Goal: Transaction & Acquisition: Book appointment/travel/reservation

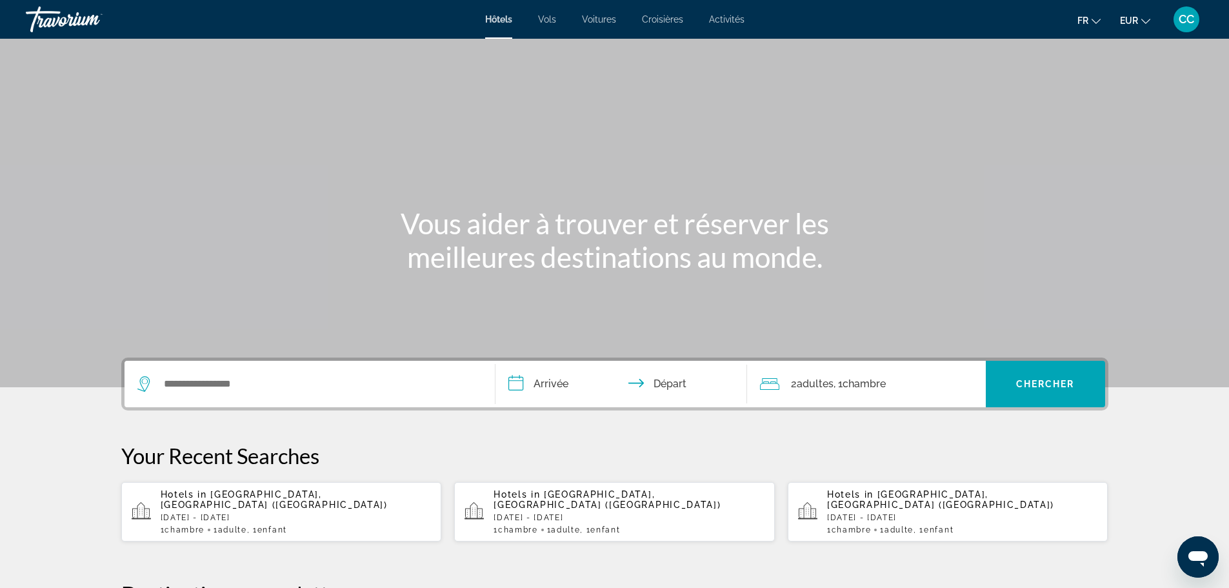
click at [204, 513] on p "[DATE] - [DATE]" at bounding box center [296, 517] width 271 height 9
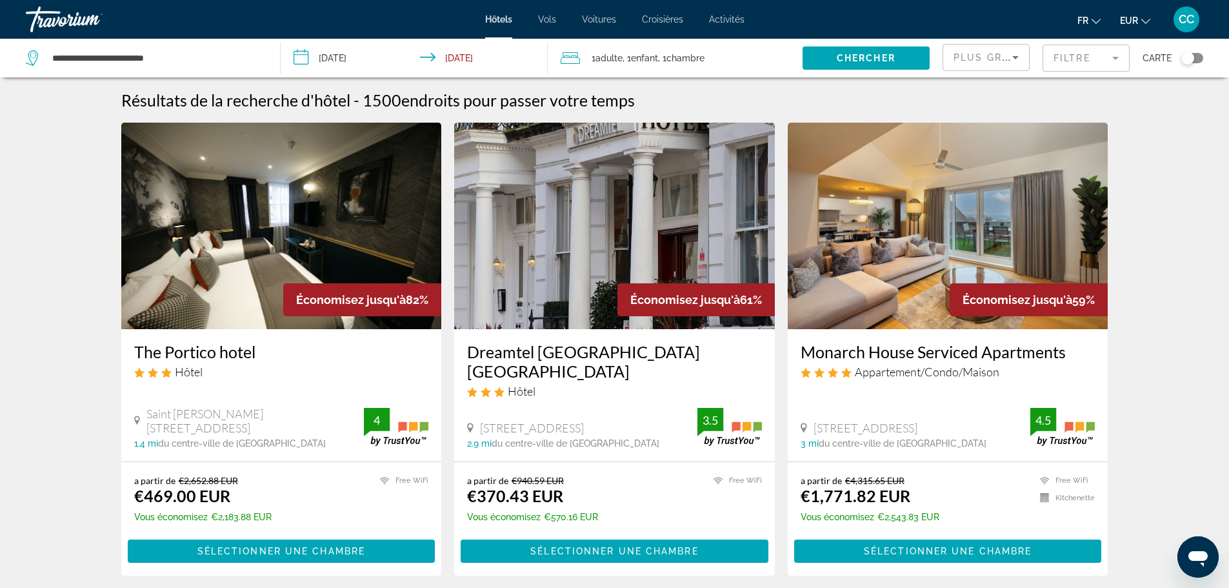
click at [1064, 53] on mat-form-field "Filtre" at bounding box center [1085, 58] width 87 height 27
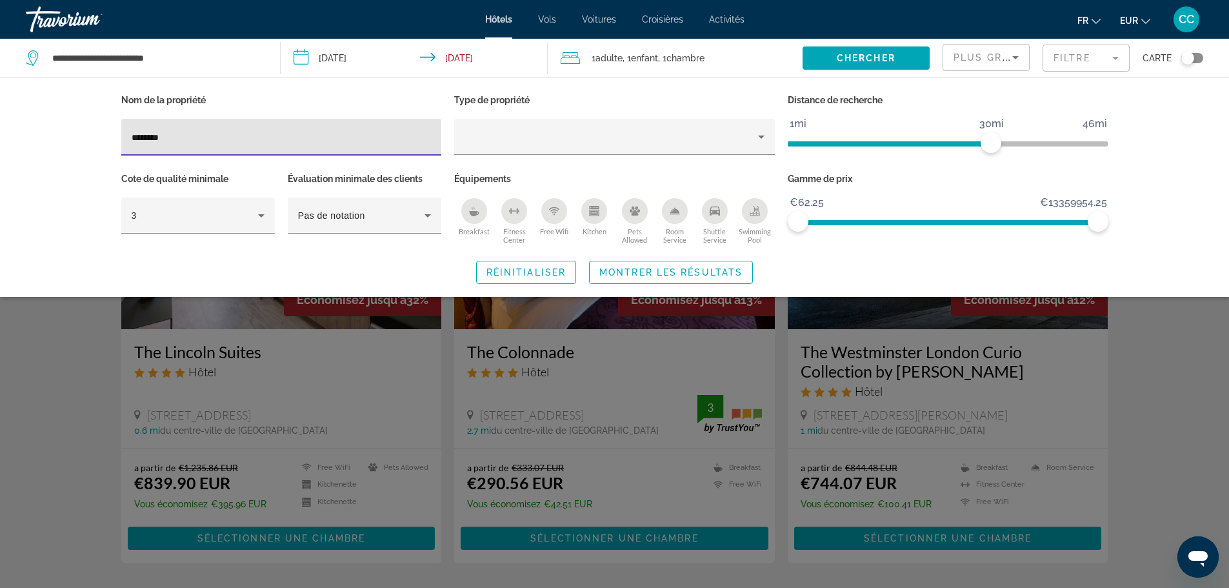
type input "********"
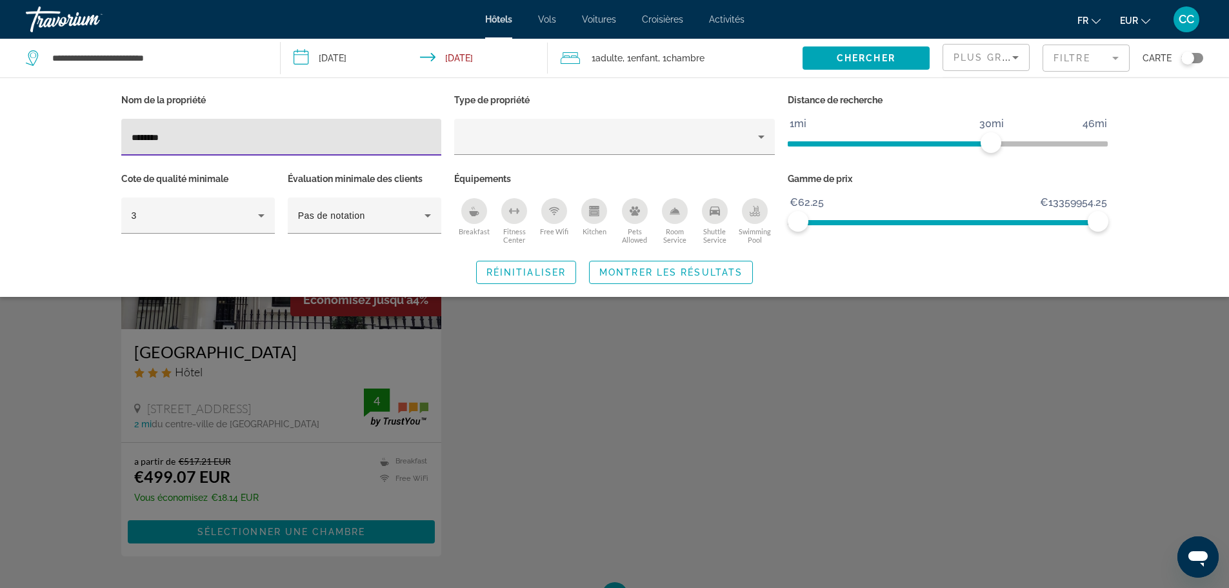
click at [199, 350] on div "Search widget" at bounding box center [614, 391] width 1229 height 394
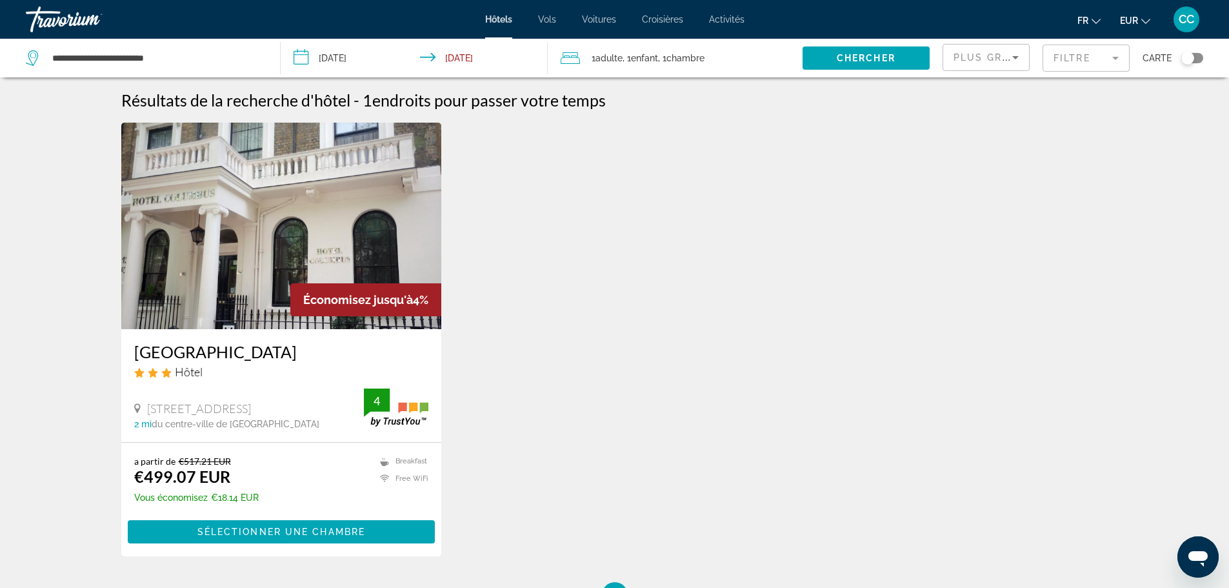
click at [199, 350] on h3 "[GEOGRAPHIC_DATA]" at bounding box center [281, 351] width 295 height 19
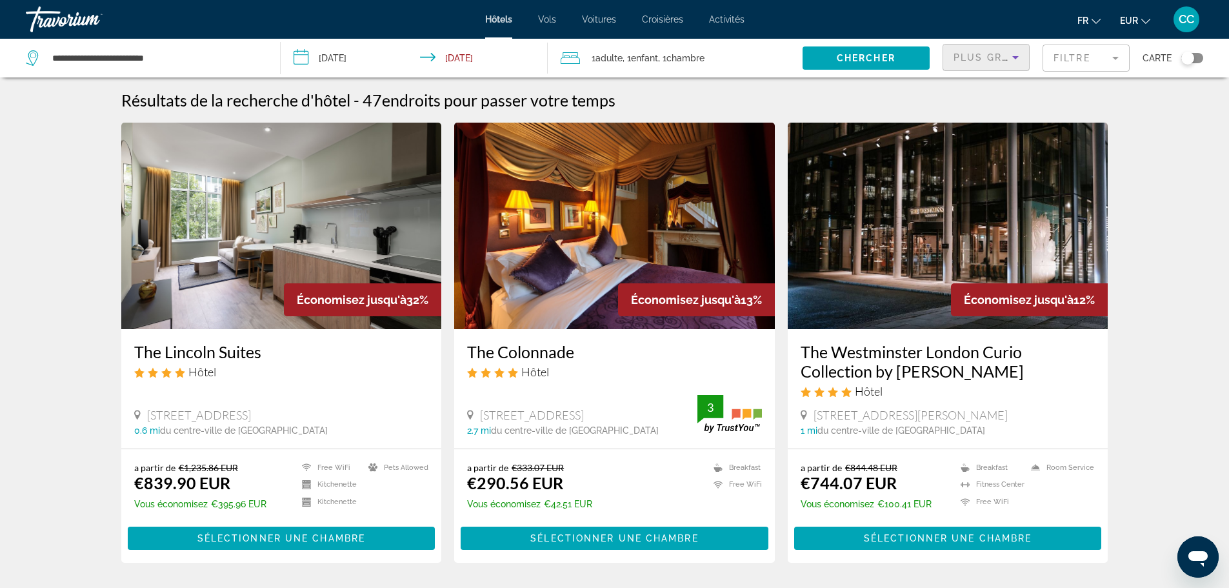
click at [991, 57] on span "Plus grandes économies" at bounding box center [1030, 57] width 154 height 10
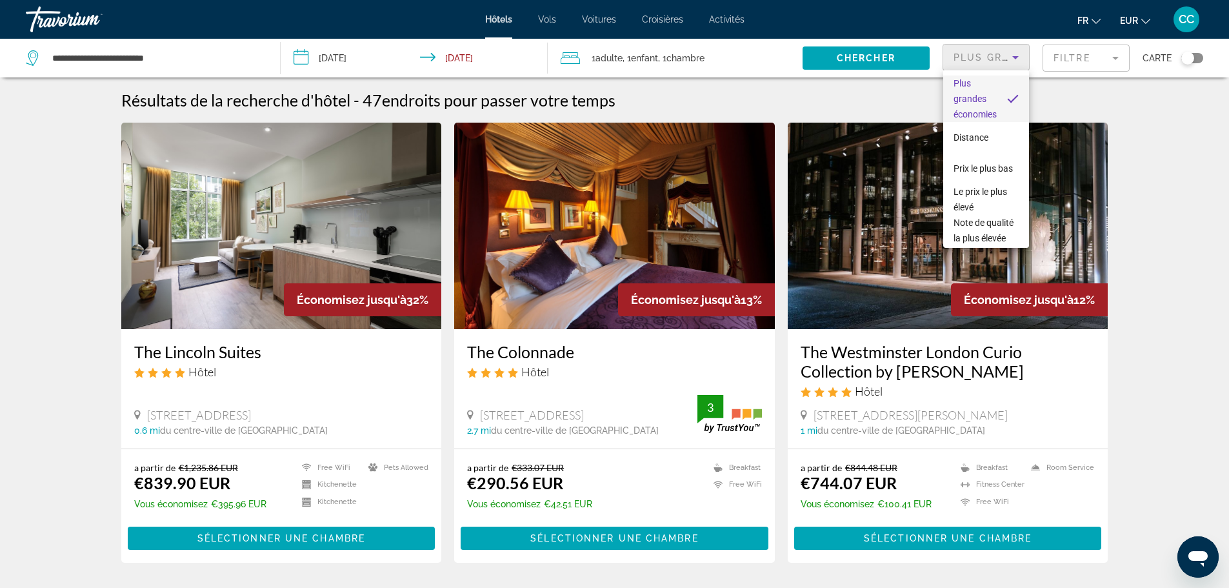
click at [1077, 54] on div at bounding box center [614, 294] width 1229 height 588
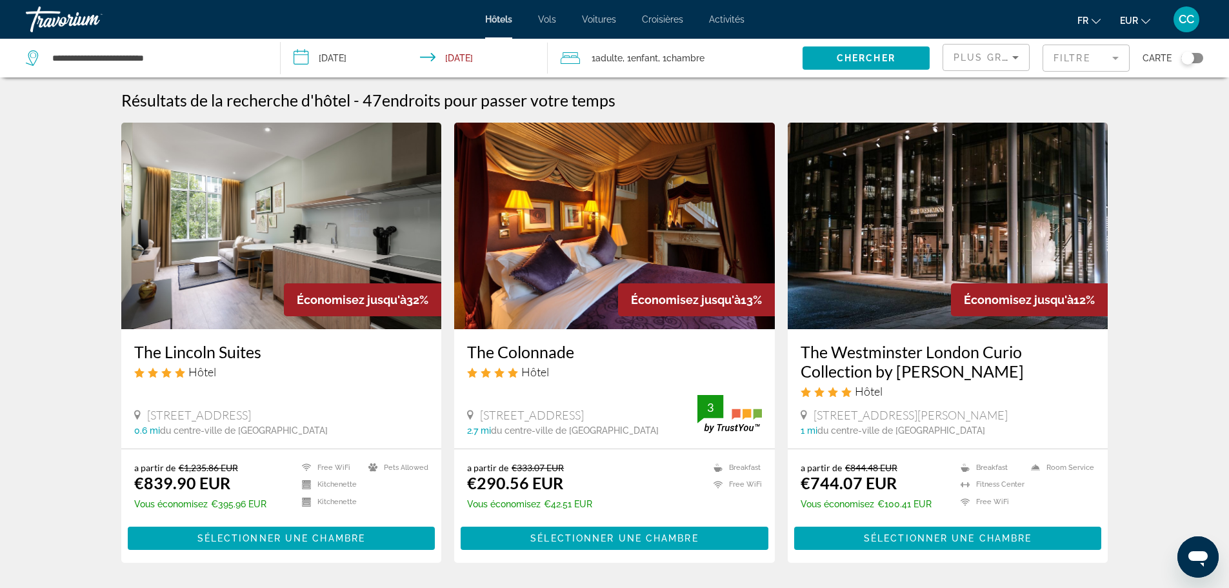
click at [1089, 57] on mat-form-field "Filtre" at bounding box center [1085, 58] width 87 height 27
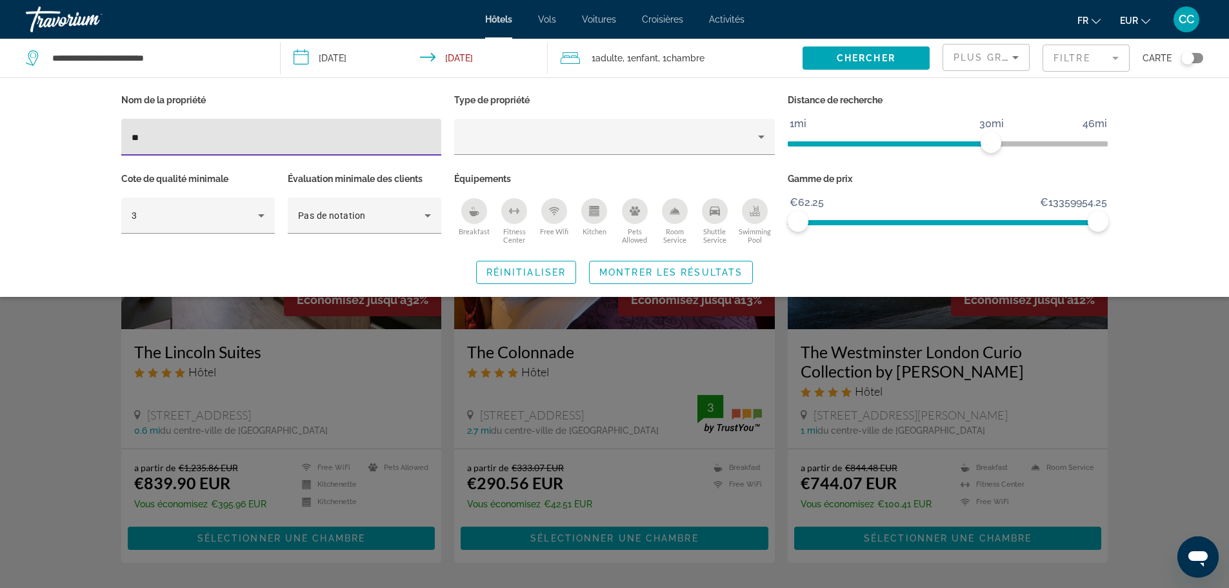
type input "*"
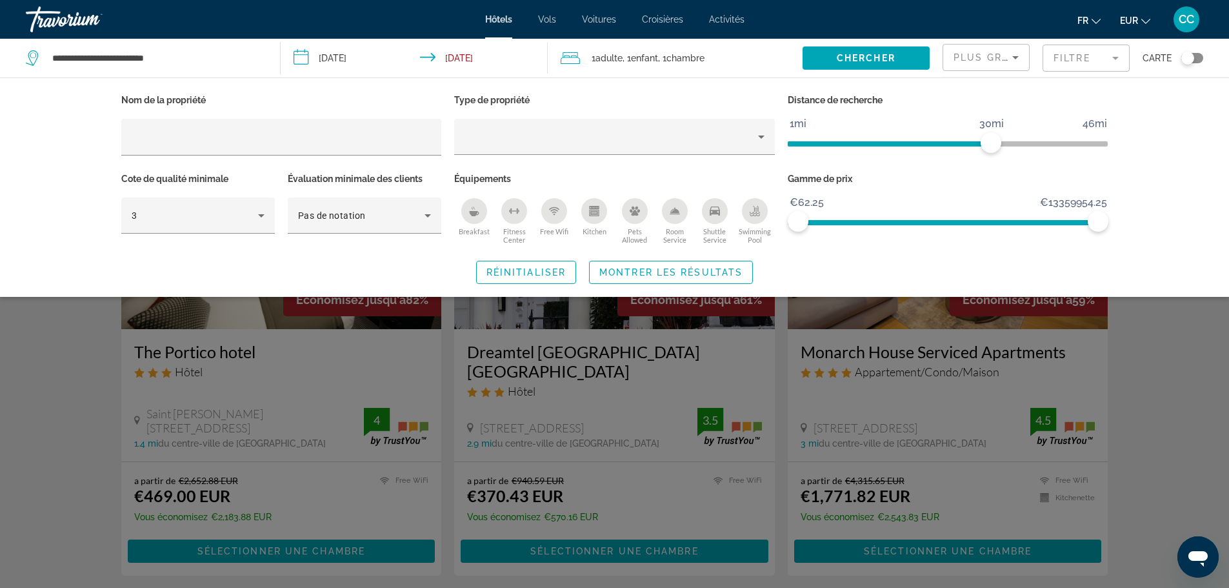
click at [479, 220] on div "Breakfast" at bounding box center [474, 211] width 26 height 26
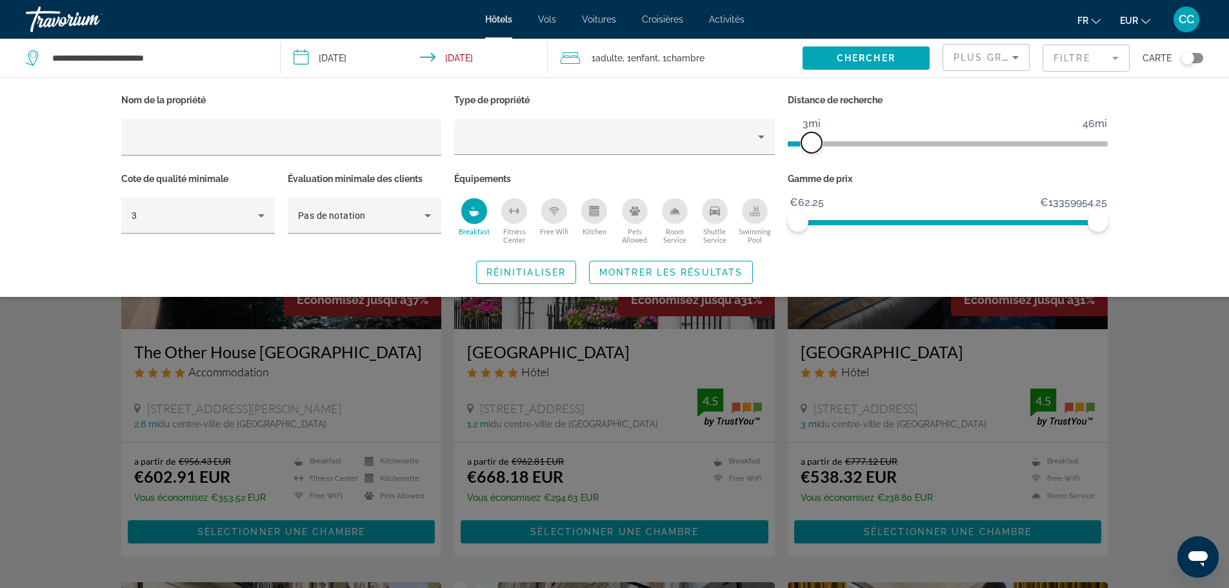
drag, startPoint x: 991, startPoint y: 142, endPoint x: 812, endPoint y: 170, distance: 182.1
click at [812, 170] on div "Nom de la propriété Type de propriété Distance de recherche 1mi 46mi 3mi Cote d…" at bounding box center [615, 169] width 1000 height 157
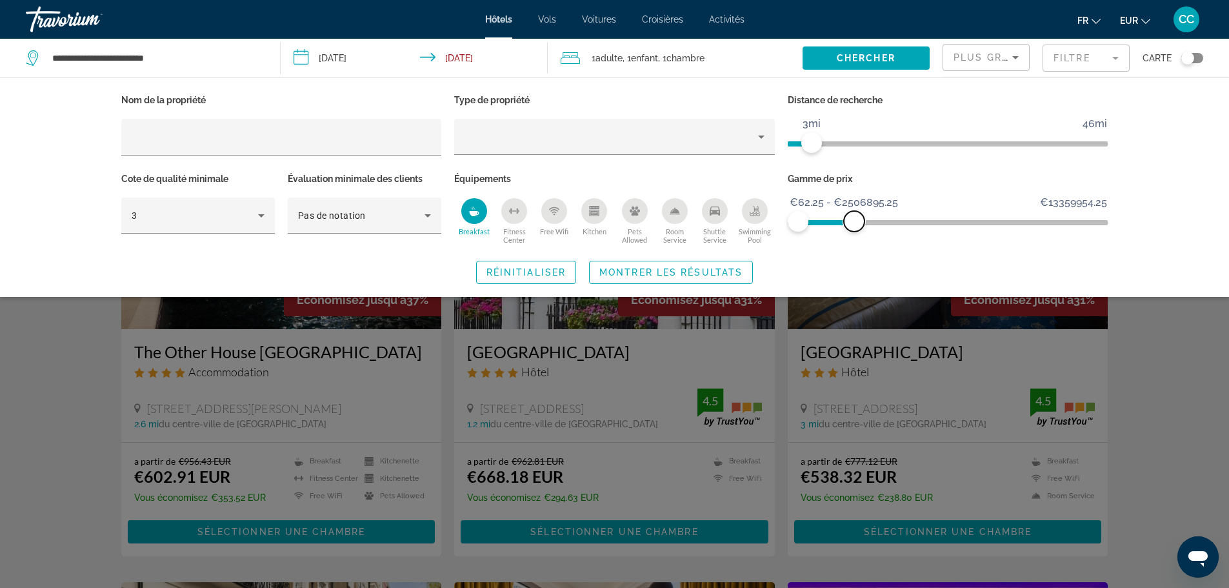
drag, startPoint x: 1101, startPoint y: 226, endPoint x: 854, endPoint y: 235, distance: 247.2
click at [854, 235] on div "Gamme de prix €62.25 €13359954.25 €62.25 €2506895.25 €62.25 - €2506895.25" at bounding box center [948, 209] width 334 height 78
click at [684, 275] on span "Montrer les résultats" at bounding box center [670, 272] width 143 height 10
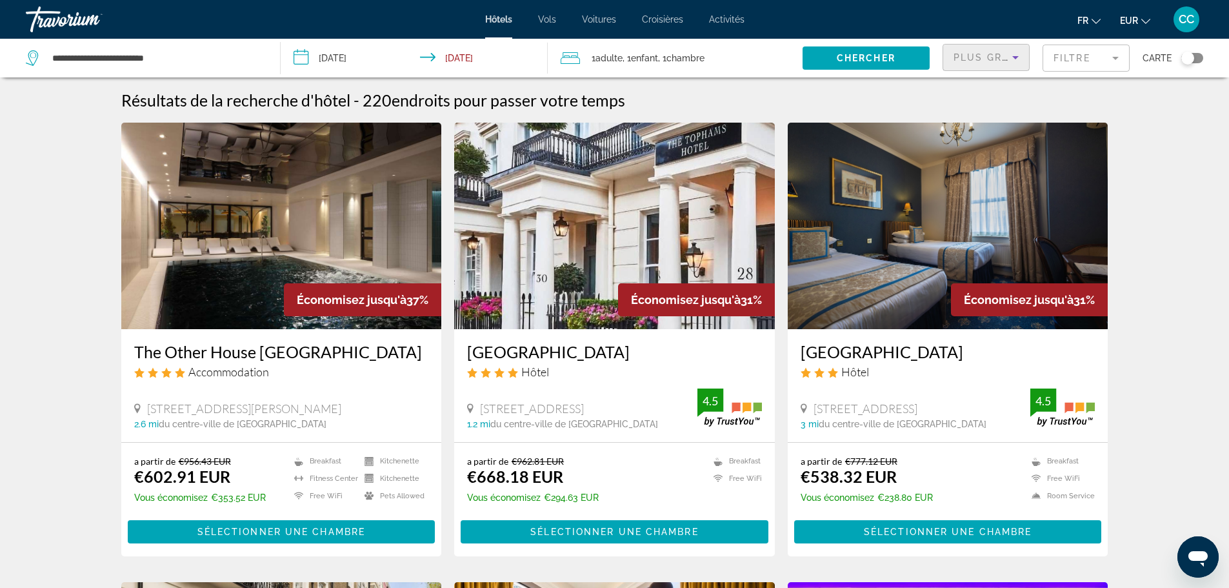
click at [998, 54] on span "Plus grandes économies" at bounding box center [1030, 57] width 154 height 10
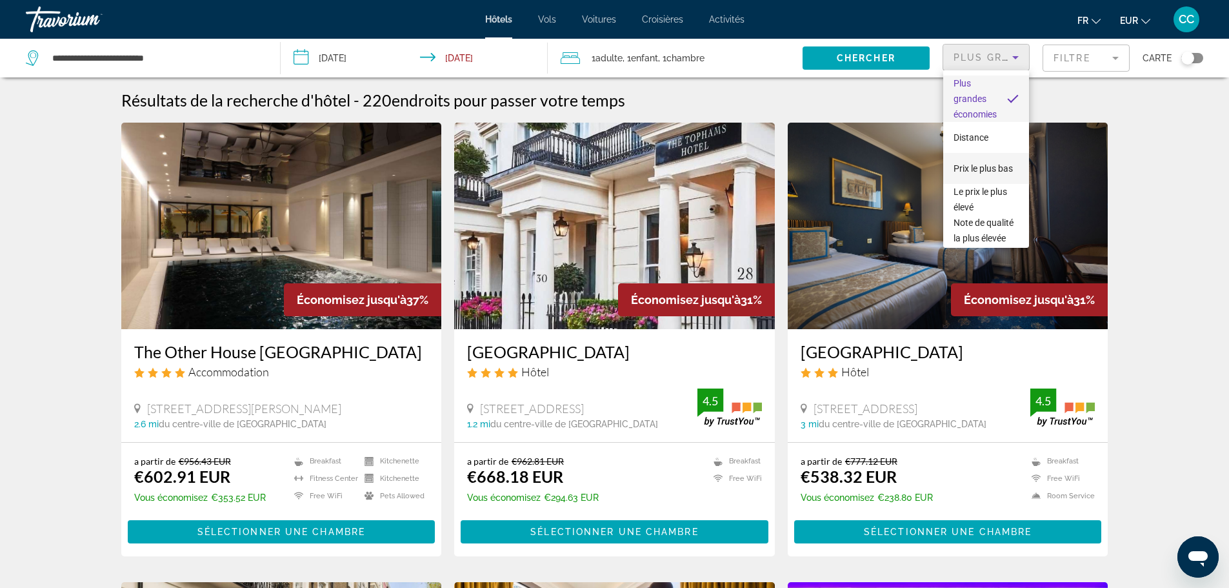
click at [975, 169] on span "Prix le plus bas" at bounding box center [982, 168] width 59 height 15
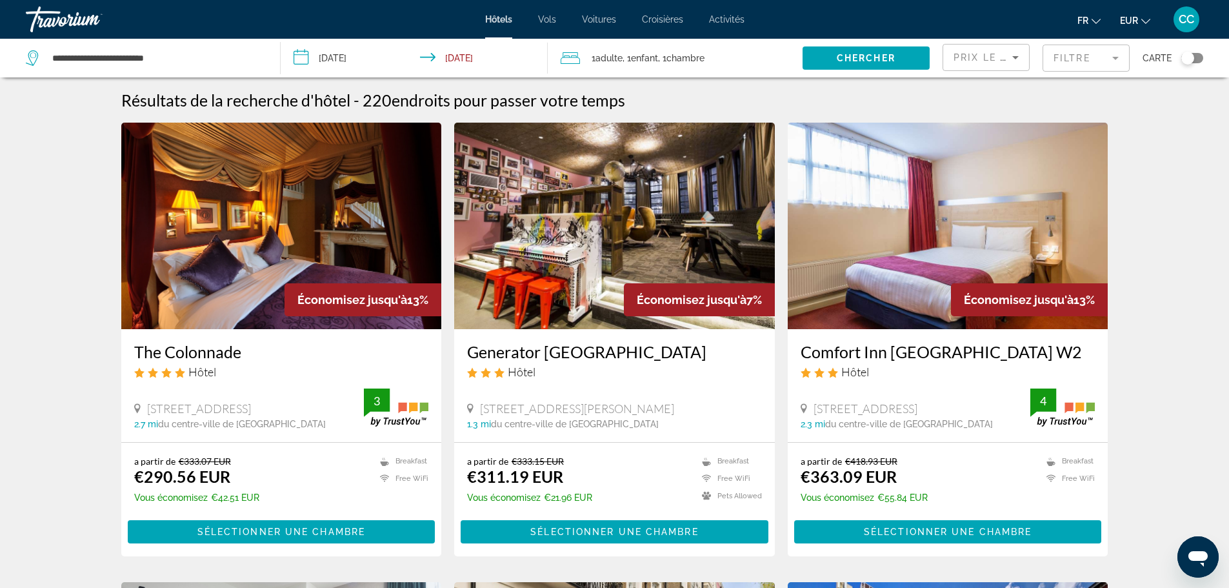
click at [1190, 57] on div "Toggle map" at bounding box center [1187, 58] width 13 height 13
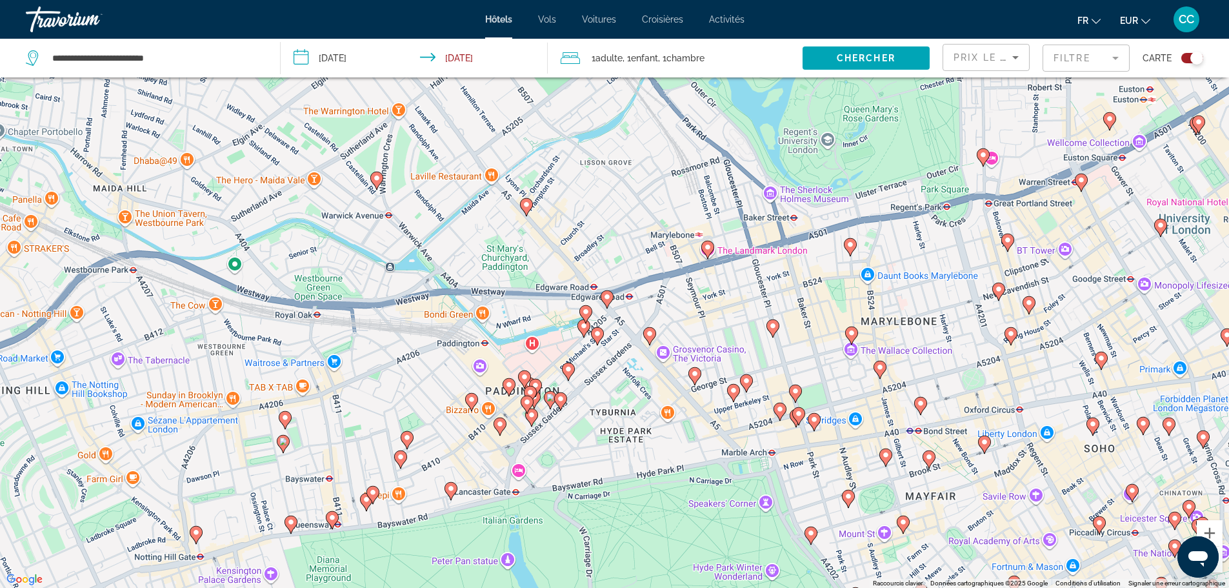
drag, startPoint x: 257, startPoint y: 284, endPoint x: 659, endPoint y: 520, distance: 465.2
click at [728, 552] on div "Pour activer le glissement avec le clavier, appuyez sur Alt+Entrée. Une fois ce…" at bounding box center [614, 294] width 1229 height 588
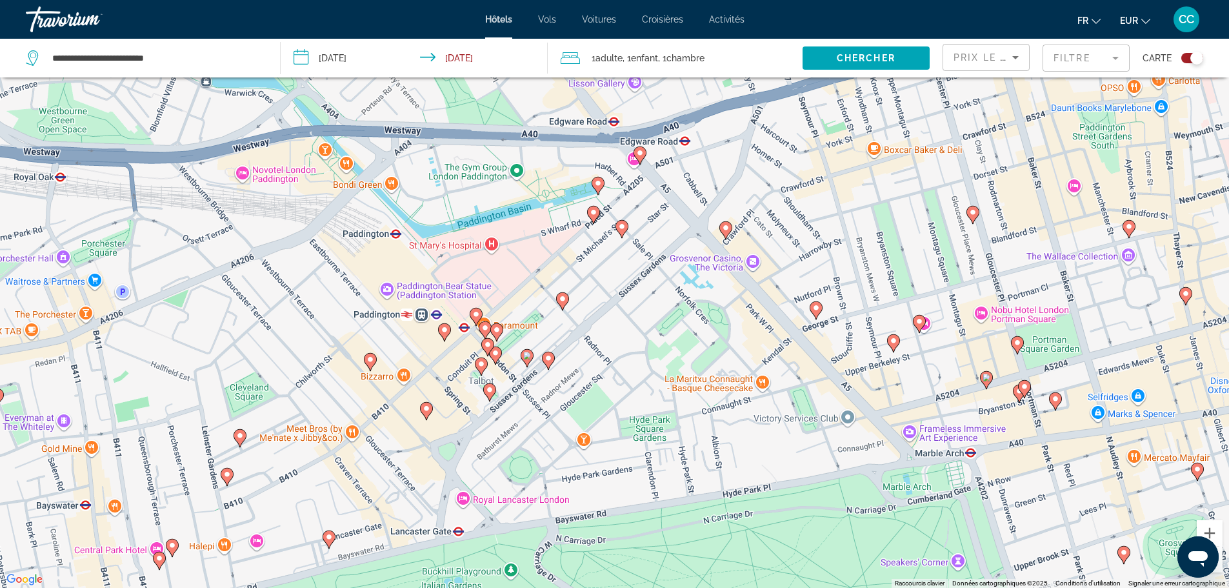
click at [641, 152] on image "Main content" at bounding box center [640, 153] width 8 height 8
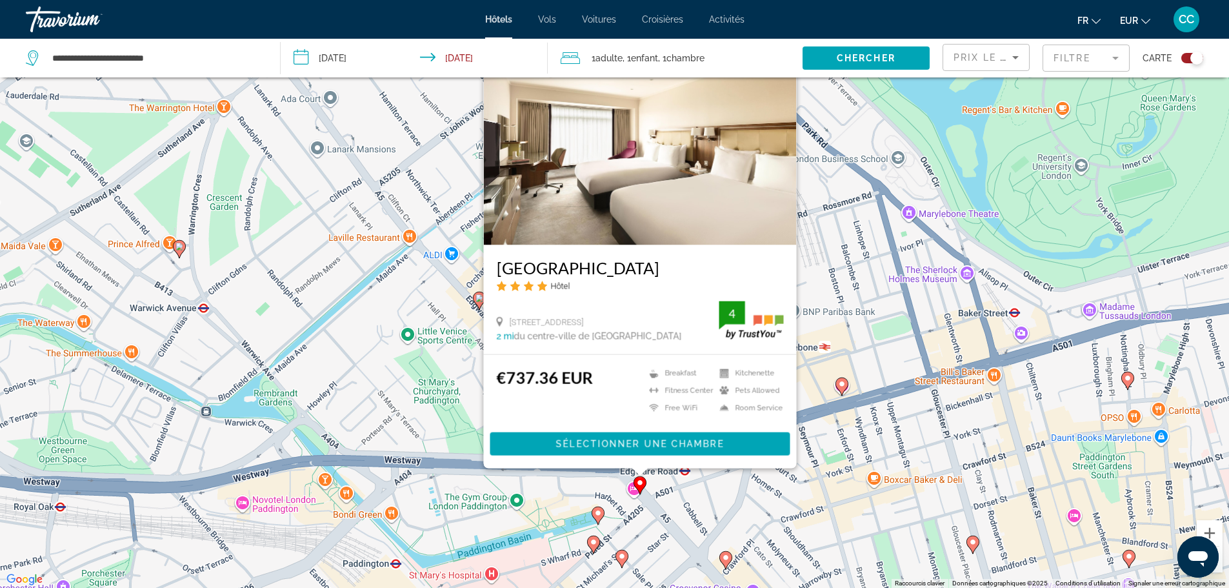
click at [599, 513] on image "Main content" at bounding box center [598, 513] width 8 height 8
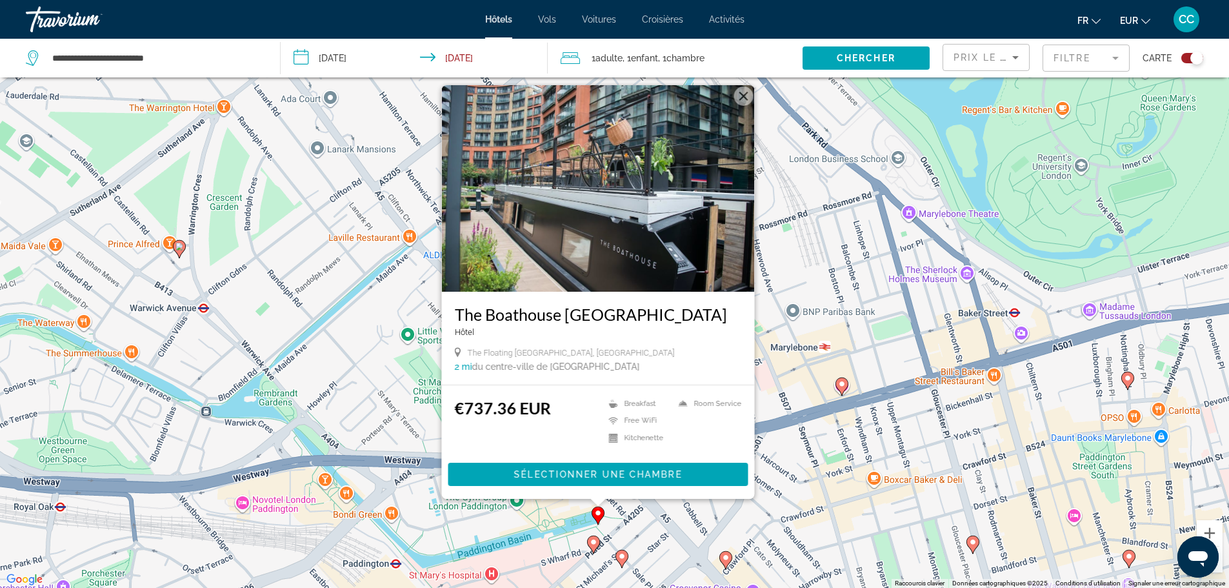
click at [592, 538] on g "Main content" at bounding box center [593, 544] width 13 height 18
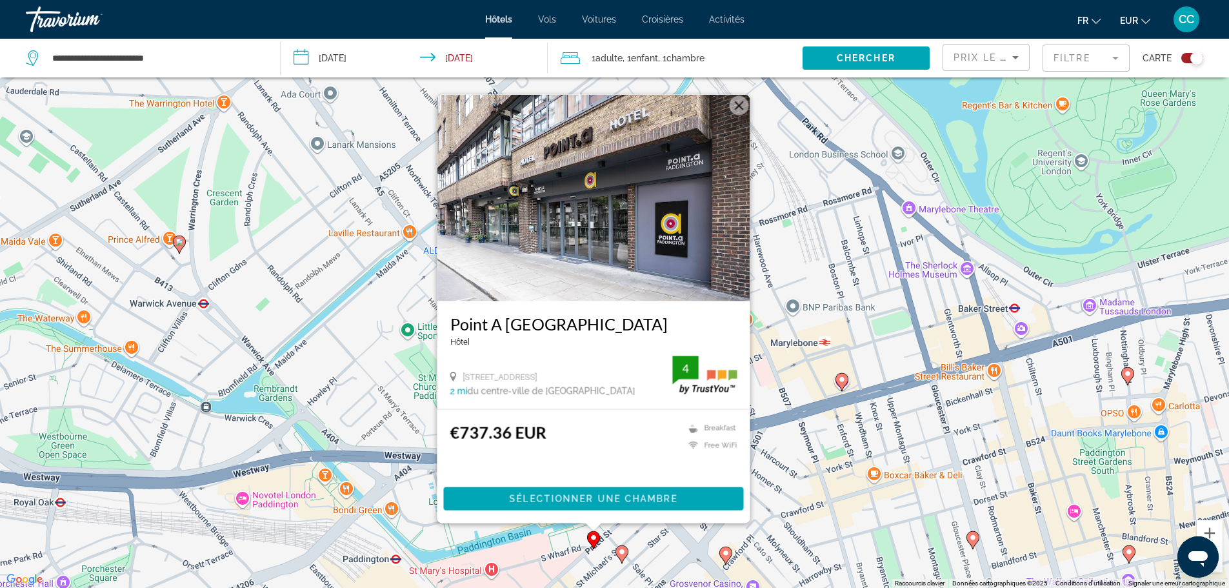
click at [622, 552] on image "Main content" at bounding box center [622, 552] width 8 height 8
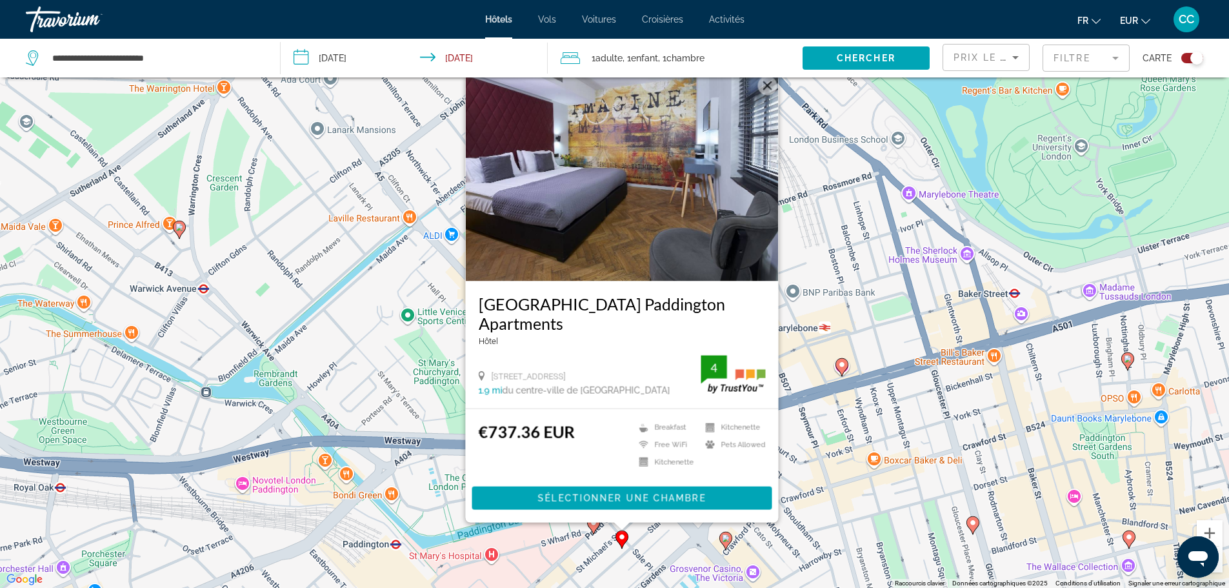
click at [726, 537] on image "Main content" at bounding box center [726, 538] width 8 height 8
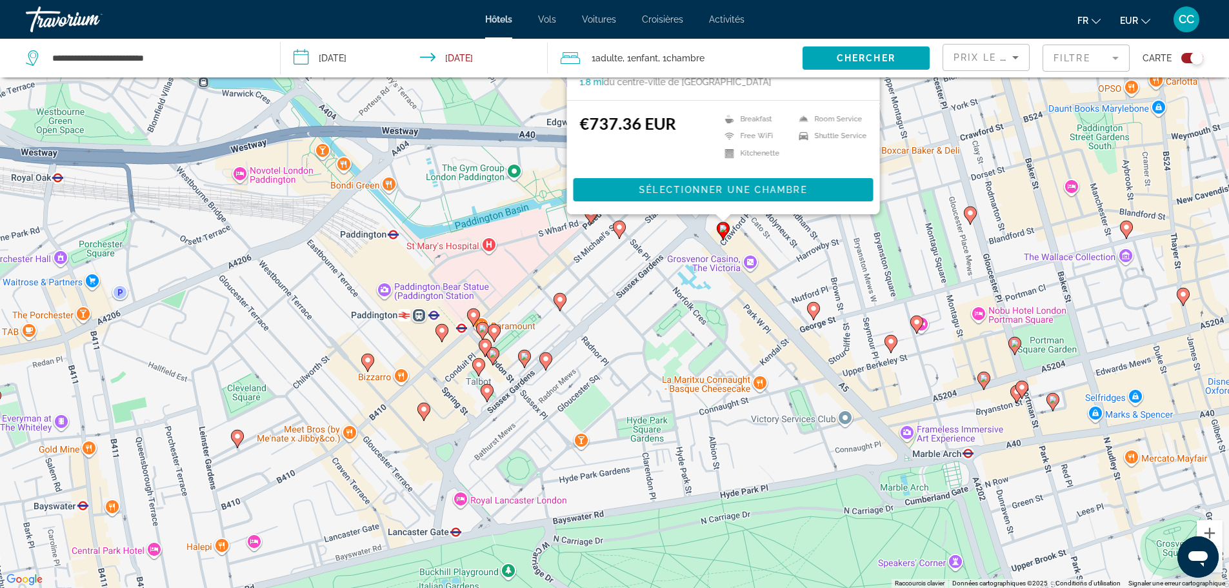
drag, startPoint x: 493, startPoint y: 486, endPoint x: 491, endPoint y: 170, distance: 315.5
click at [491, 168] on div "Pour activer le glissement avec le clavier, appuyez sur Alt+Entrée. Une fois ce…" at bounding box center [614, 294] width 1229 height 588
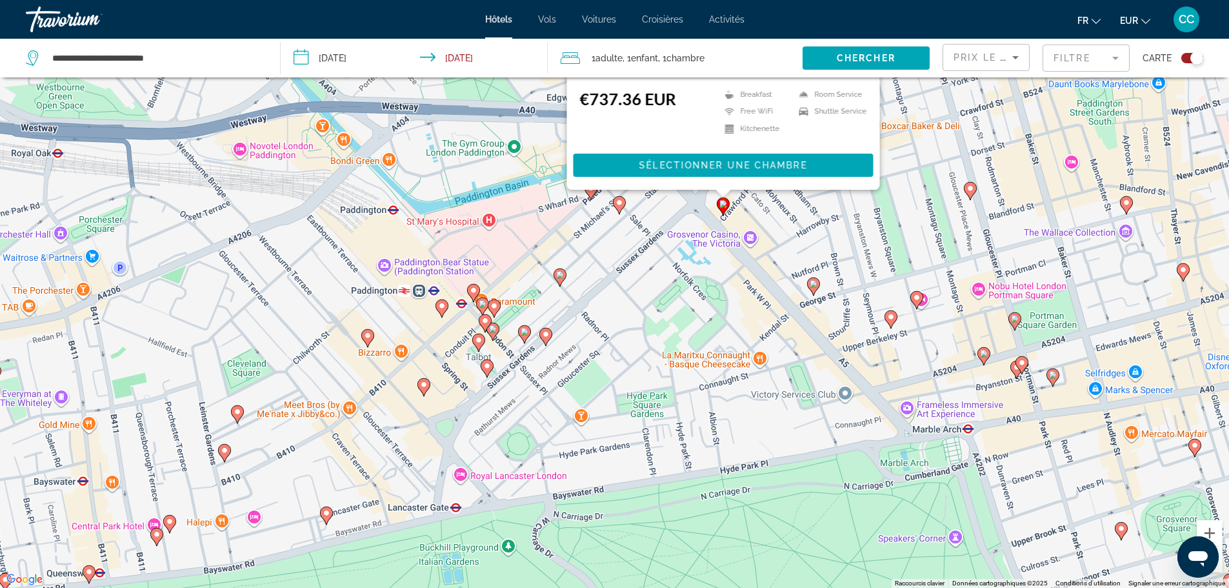
click at [541, 336] on icon "Main content" at bounding box center [545, 336] width 12 height 17
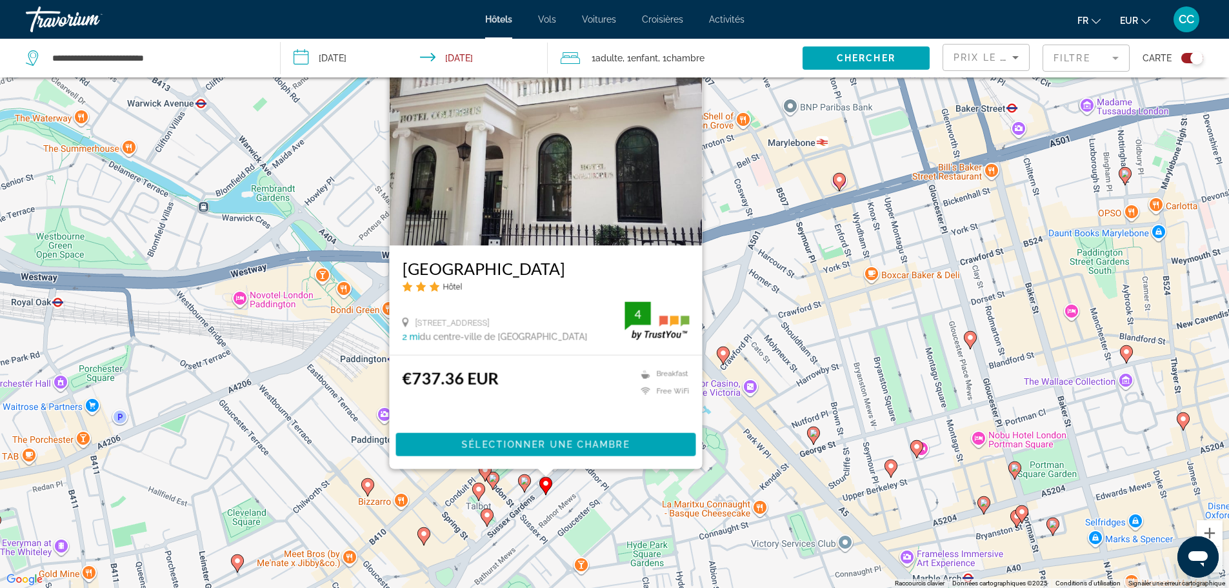
click at [1204, 59] on app-hotels-search-filters "Prix le plus bas Filtre Carte" at bounding box center [1085, 58] width 286 height 39
click at [1188, 58] on div "Toggle map" at bounding box center [1192, 58] width 22 height 10
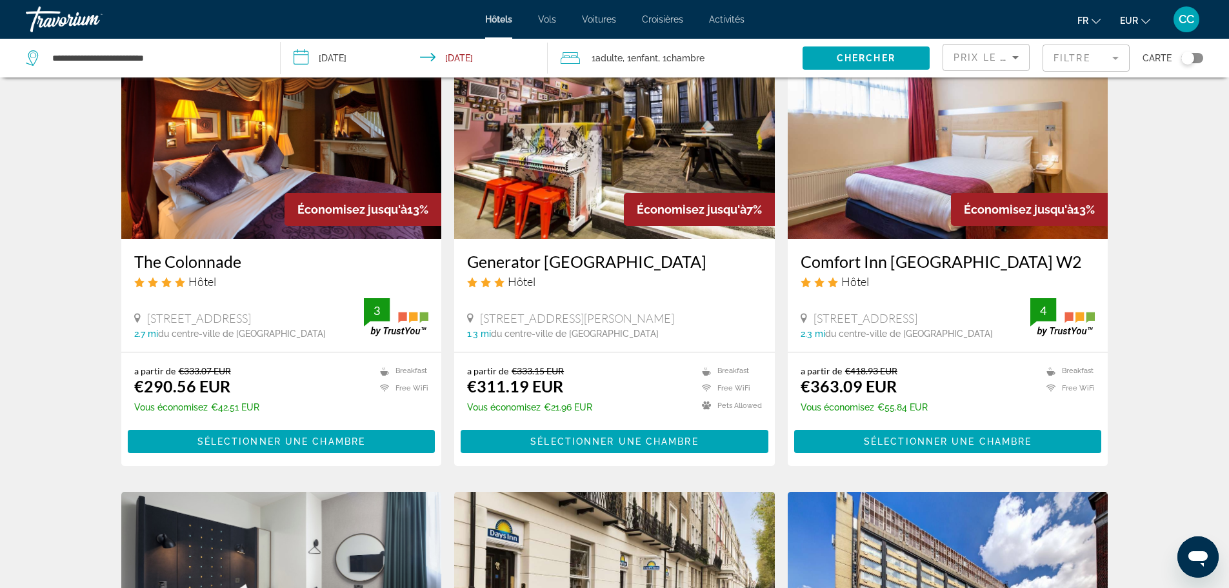
click at [891, 151] on img "Main content" at bounding box center [948, 135] width 321 height 206
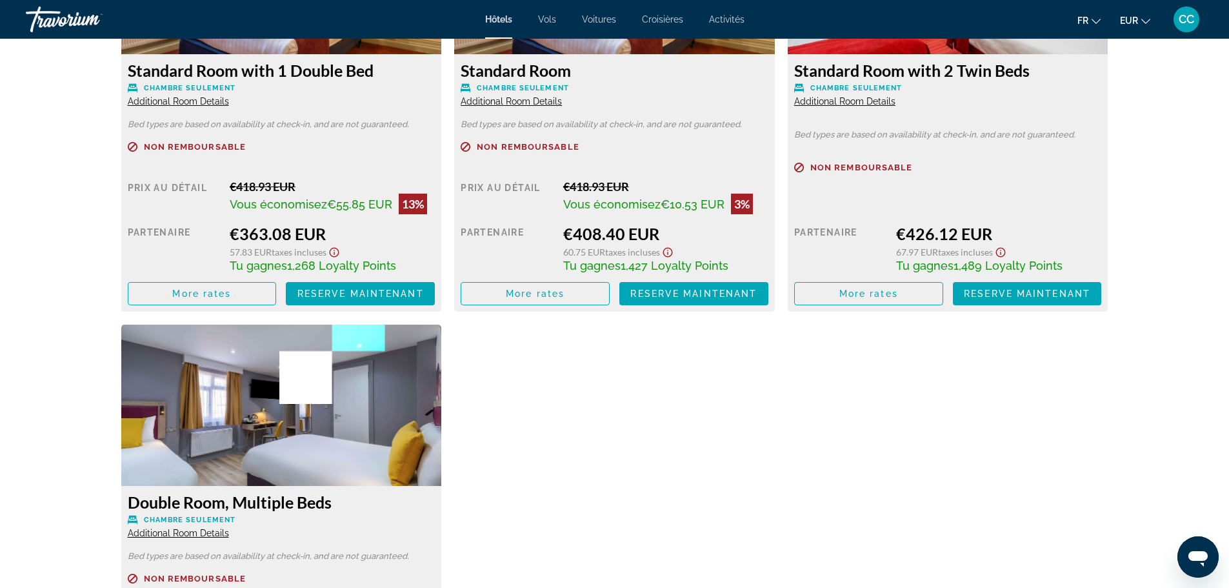
scroll to position [1935, 0]
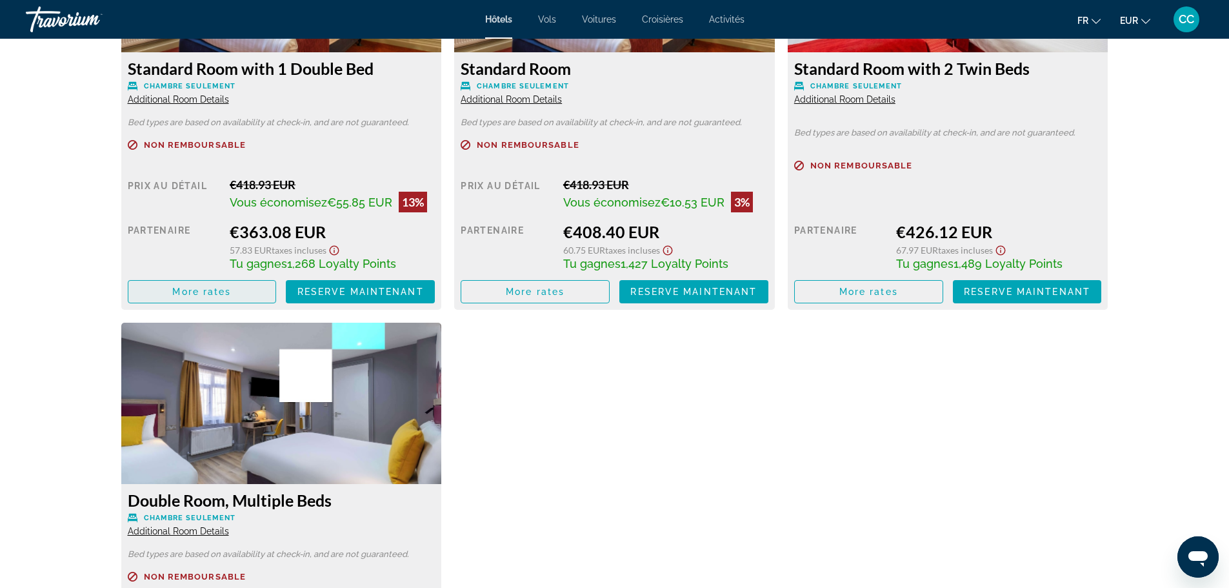
click at [222, 287] on span "More rates" at bounding box center [201, 291] width 59 height 10
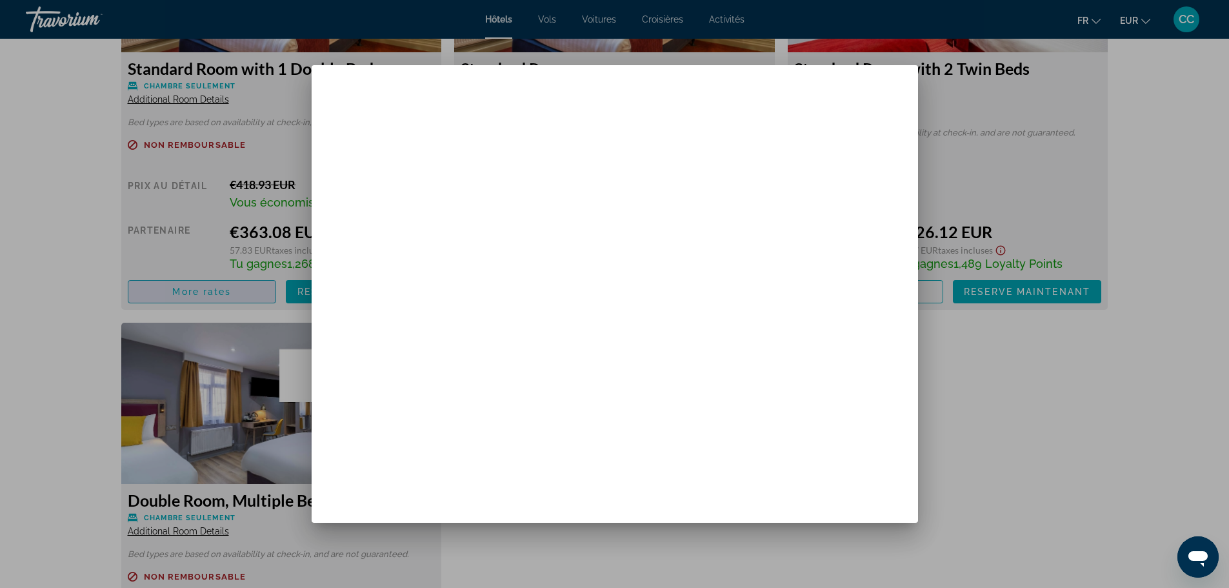
scroll to position [0, 0]
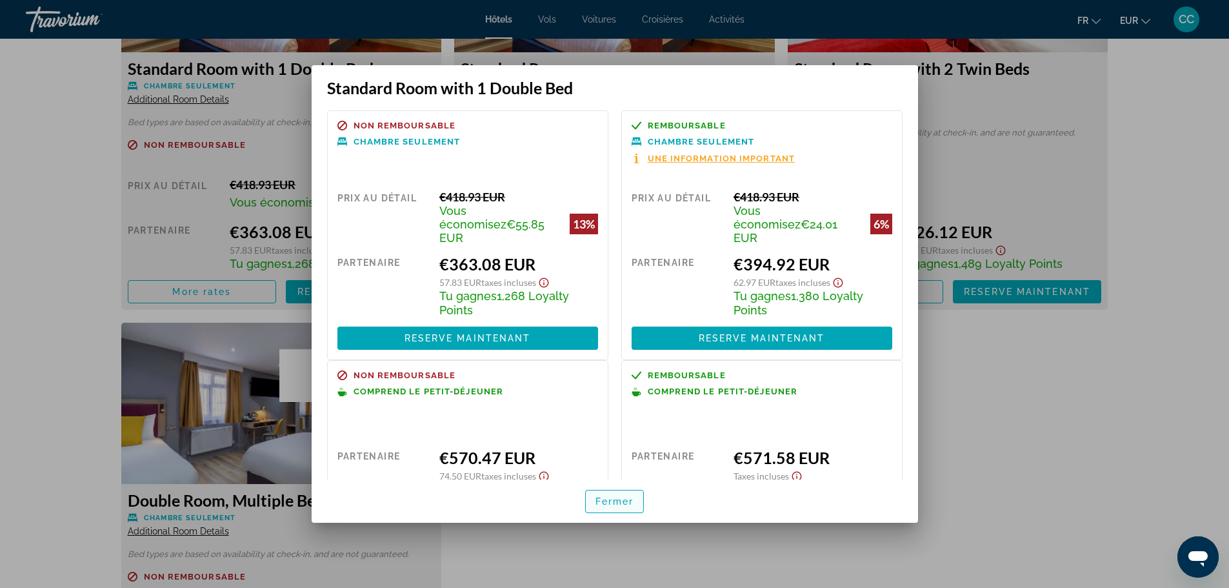
click at [605, 506] on span "Fermer" at bounding box center [614, 501] width 39 height 10
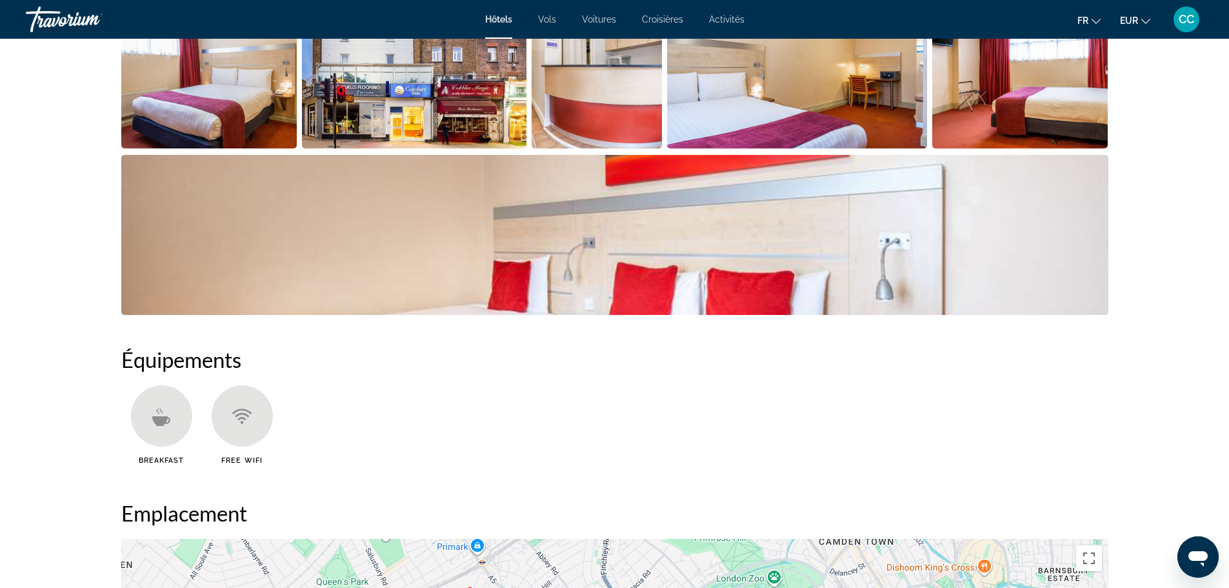
scroll to position [710, 0]
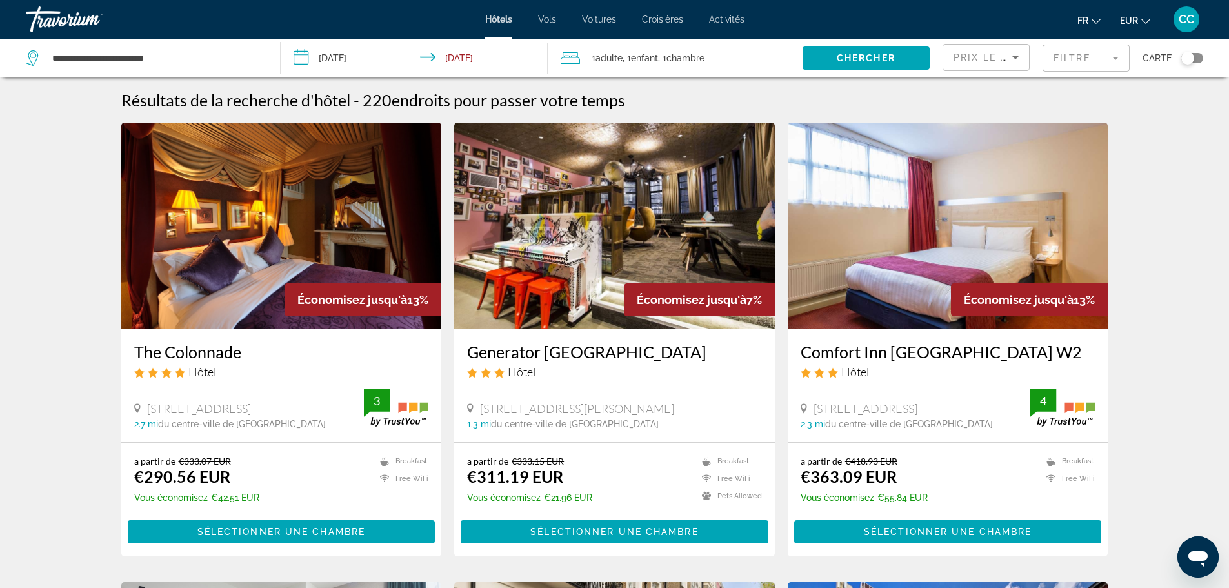
click at [1093, 60] on mat-form-field "Filtre" at bounding box center [1085, 58] width 87 height 27
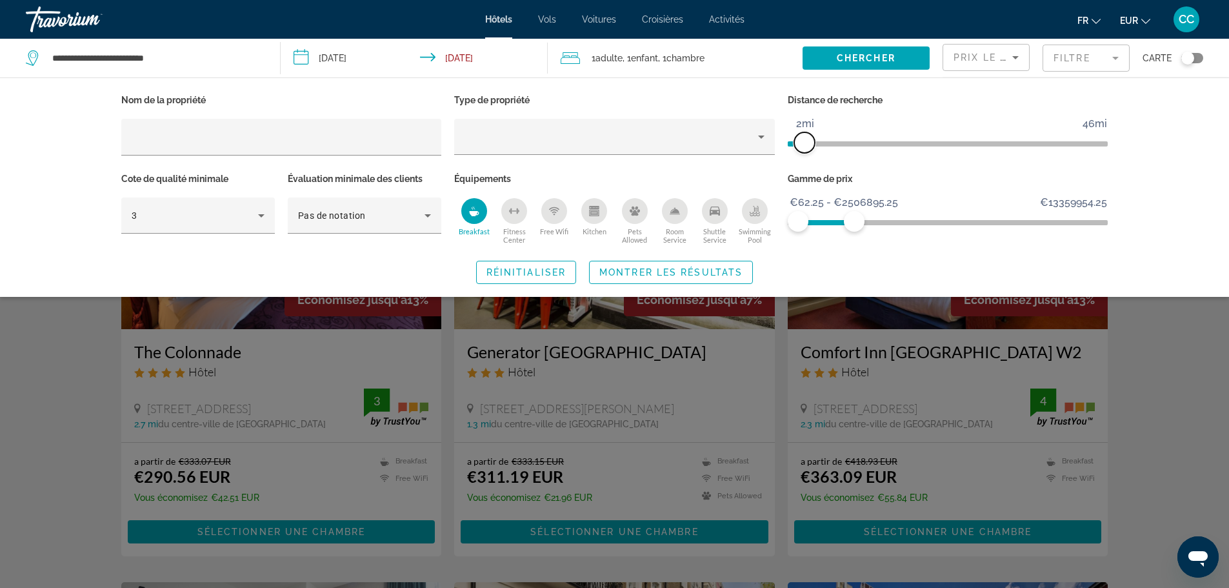
drag, startPoint x: 815, startPoint y: 141, endPoint x: 806, endPoint y: 144, distance: 9.6
click at [806, 144] on span "ngx-slider" at bounding box center [804, 142] width 21 height 21
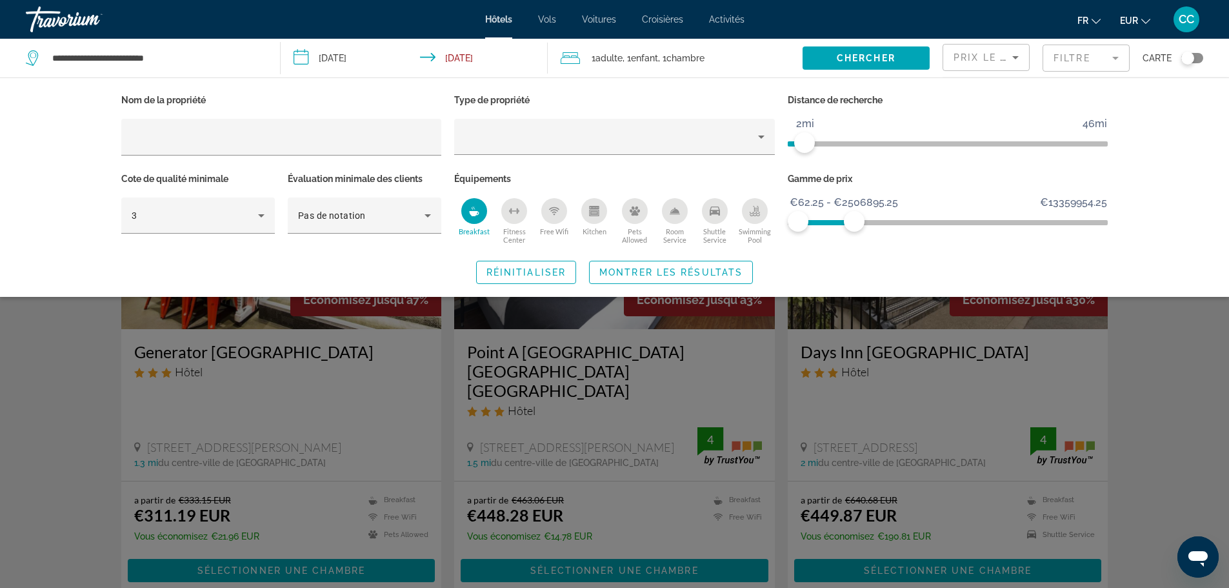
click at [696, 266] on span "Search widget" at bounding box center [671, 272] width 163 height 31
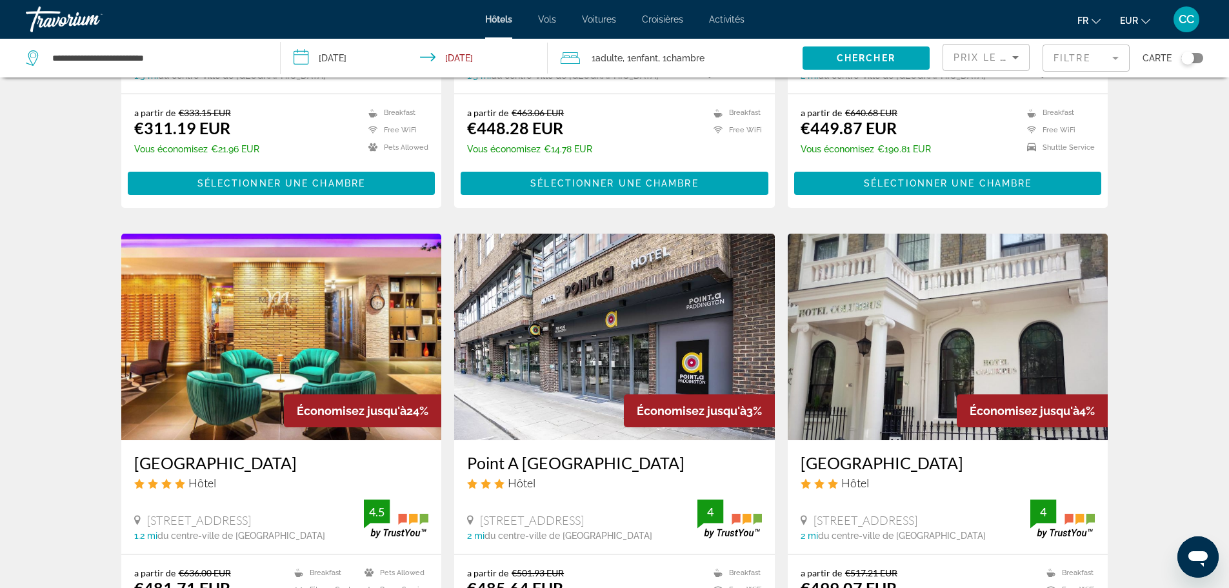
scroll to position [452, 0]
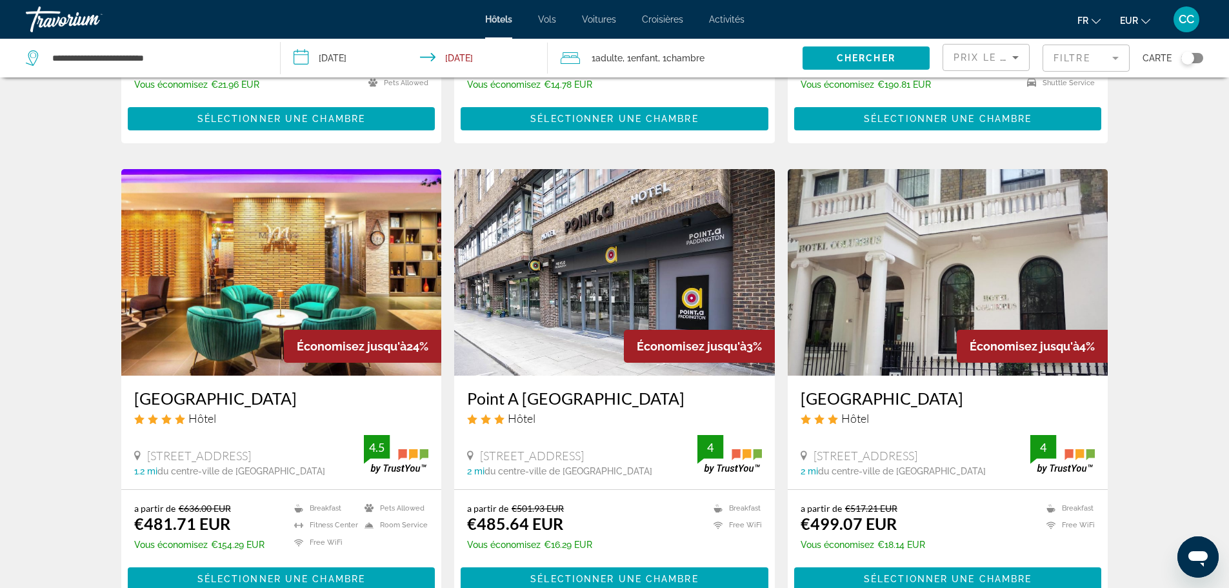
click at [1059, 59] on mat-form-field "Filtre" at bounding box center [1085, 58] width 87 height 27
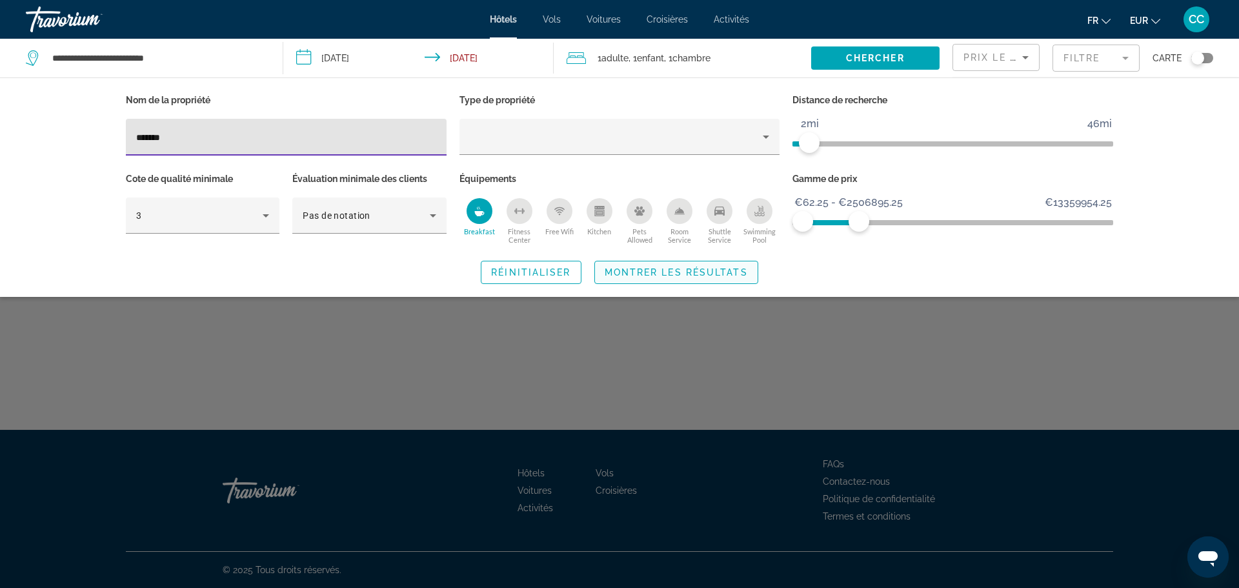
type input "*******"
click at [644, 276] on button "Montrer les résultats" at bounding box center [676, 272] width 164 height 23
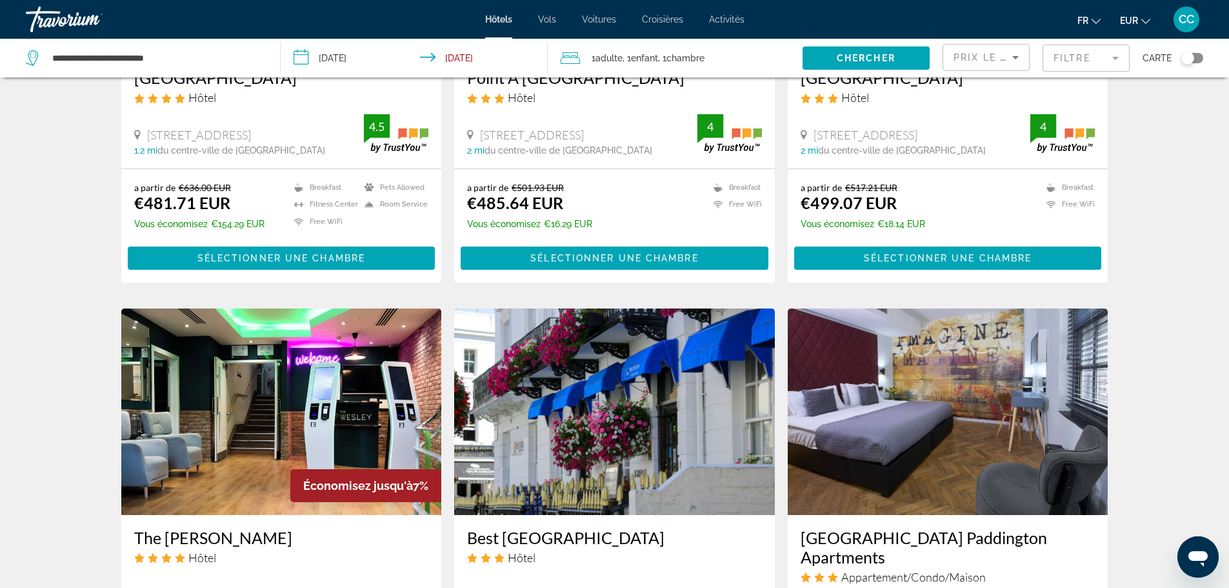
scroll to position [839, 0]
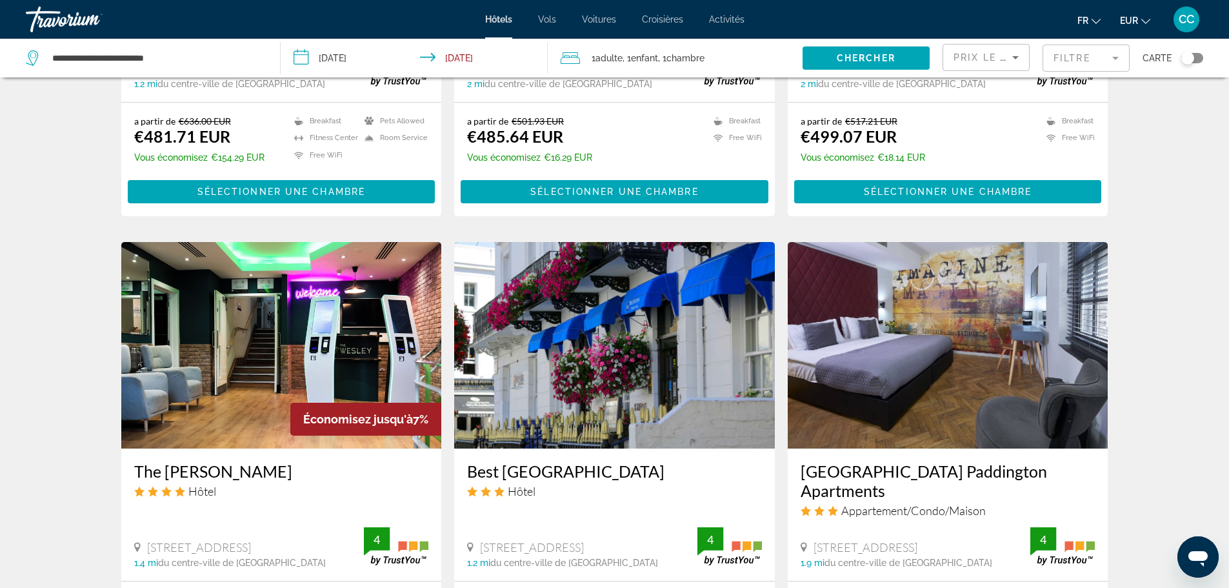
click at [1066, 52] on mat-form-field "Filtre" at bounding box center [1085, 58] width 87 height 27
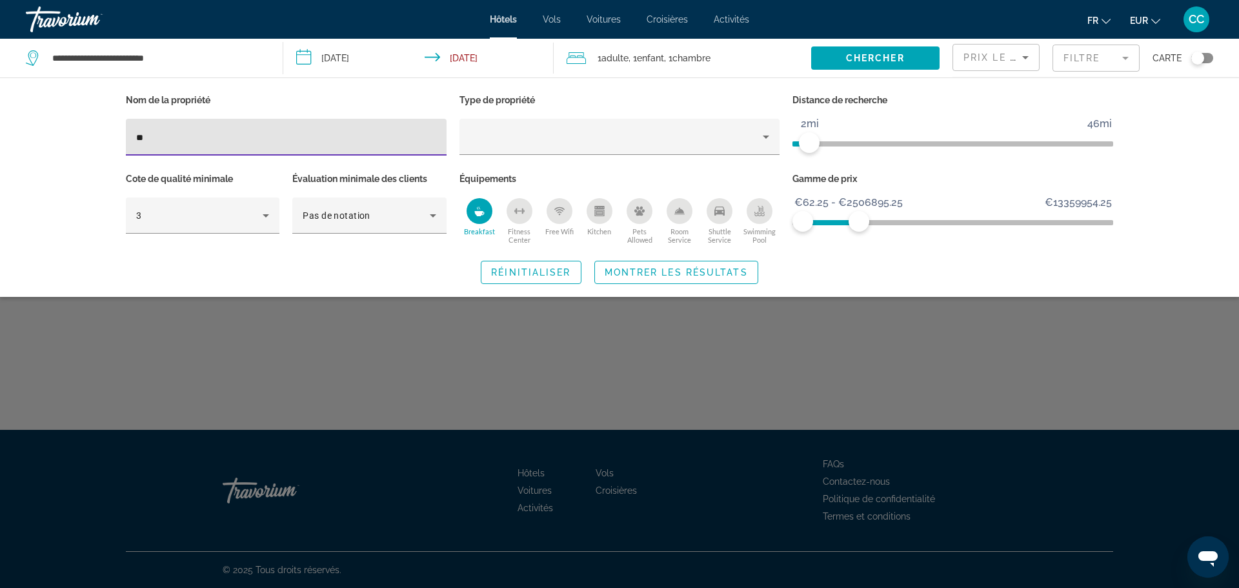
type input "*"
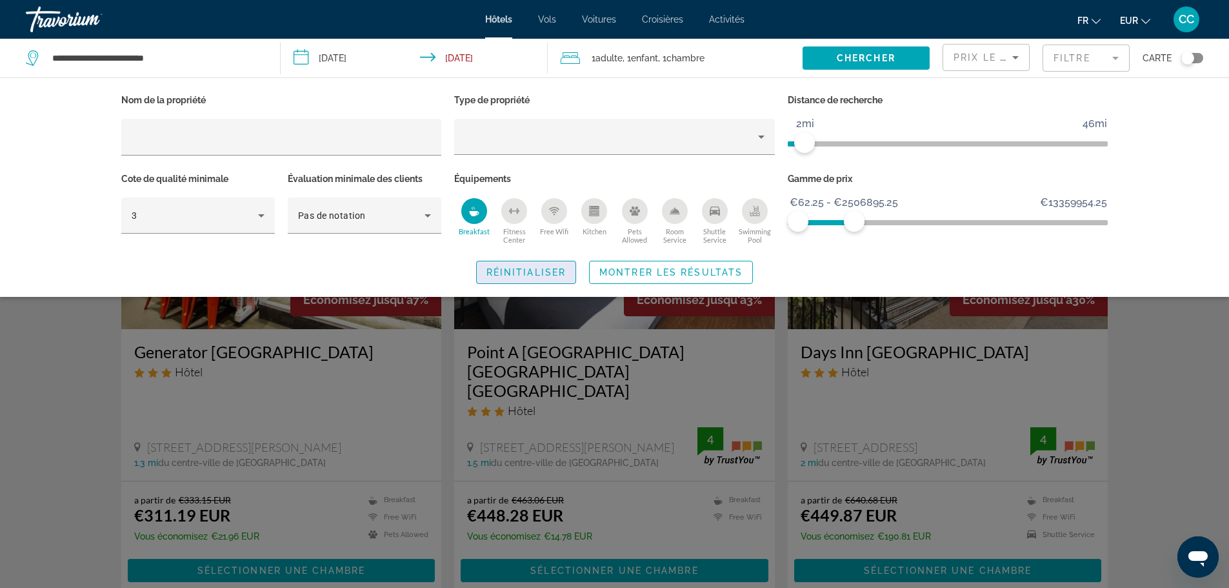
click at [521, 277] on span "Search widget" at bounding box center [526, 272] width 99 height 31
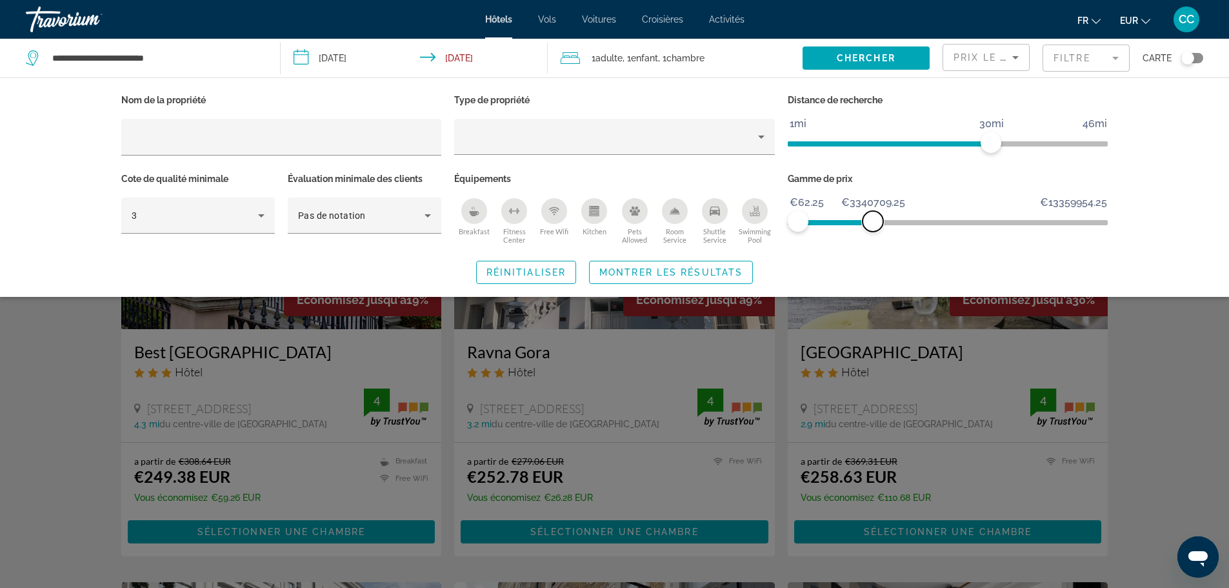
drag, startPoint x: 1101, startPoint y: 223, endPoint x: 868, endPoint y: 249, distance: 234.3
click at [868, 249] on div "Nom de la propriété Type de propriété Distance de recherche 1mi 46mi 30mi Cote …" at bounding box center [614, 187] width 1039 height 193
drag, startPoint x: 994, startPoint y: 139, endPoint x: 814, endPoint y: 169, distance: 182.5
click at [814, 169] on div "Nom de la propriété Type de propriété Distance de recherche 1mi 46mi 3mi Cote d…" at bounding box center [615, 169] width 1000 height 157
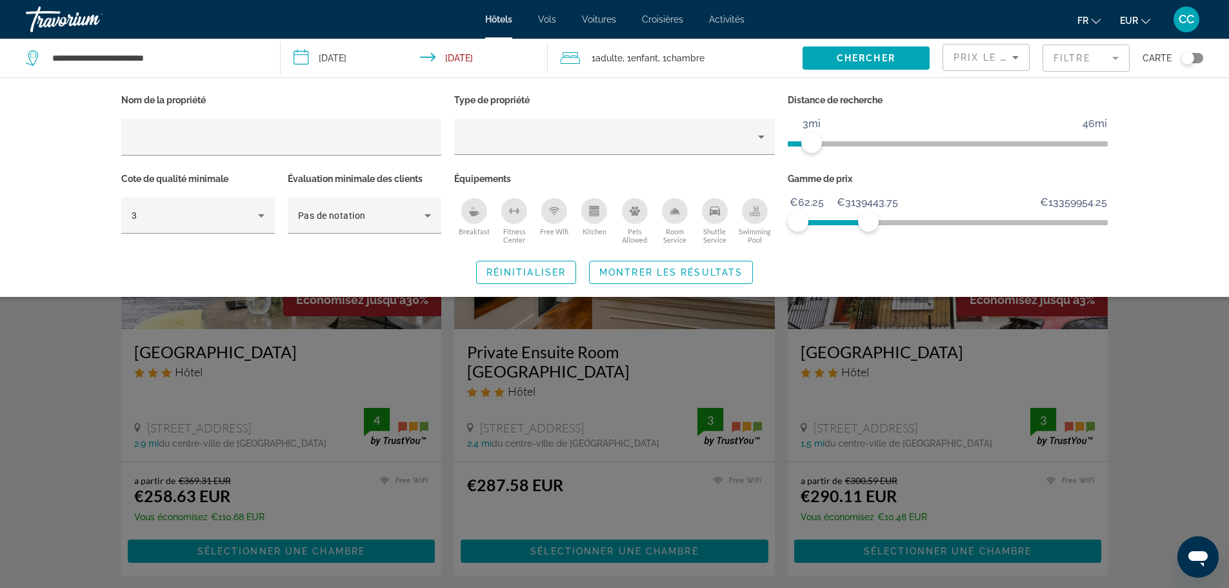
click at [465, 209] on div "Breakfast" at bounding box center [474, 211] width 26 height 26
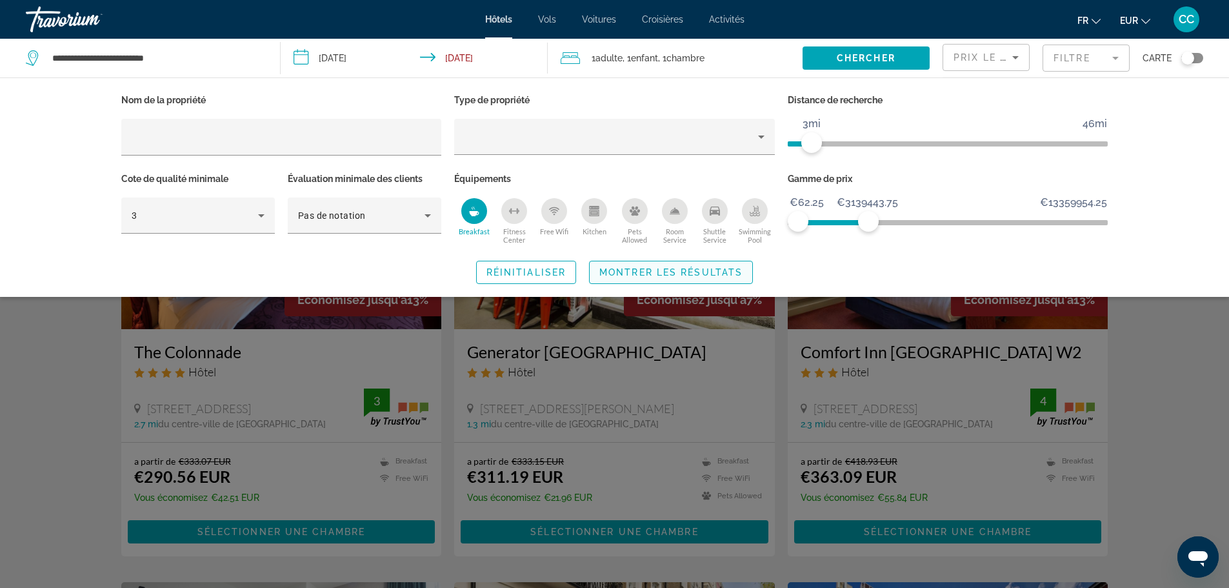
click at [659, 263] on span "Search widget" at bounding box center [671, 272] width 163 height 31
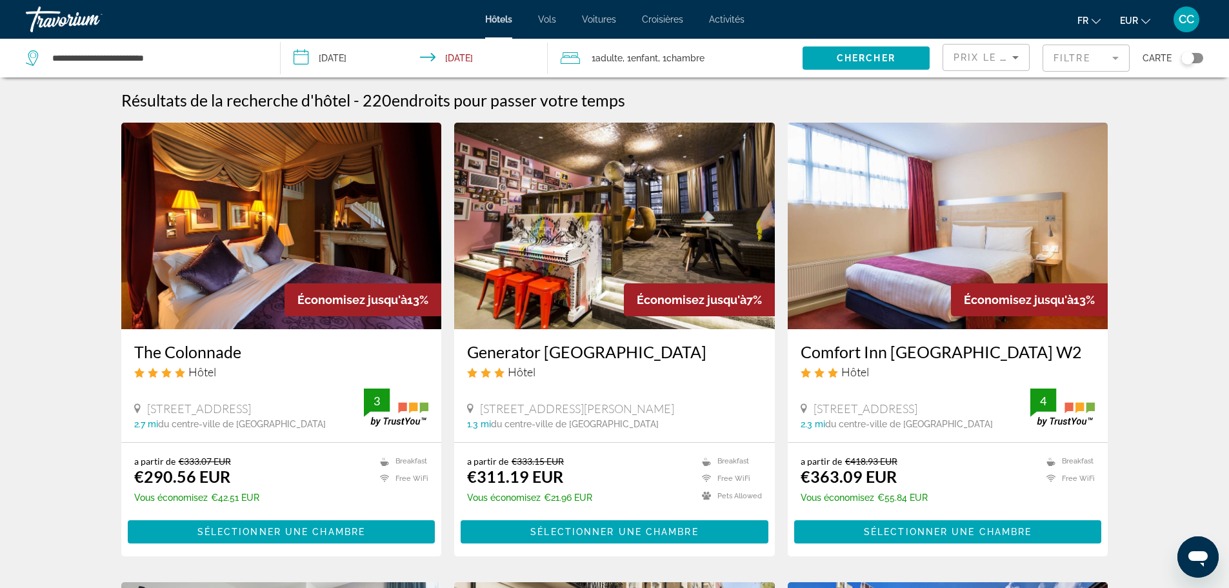
click at [978, 216] on img "Main content" at bounding box center [948, 226] width 321 height 206
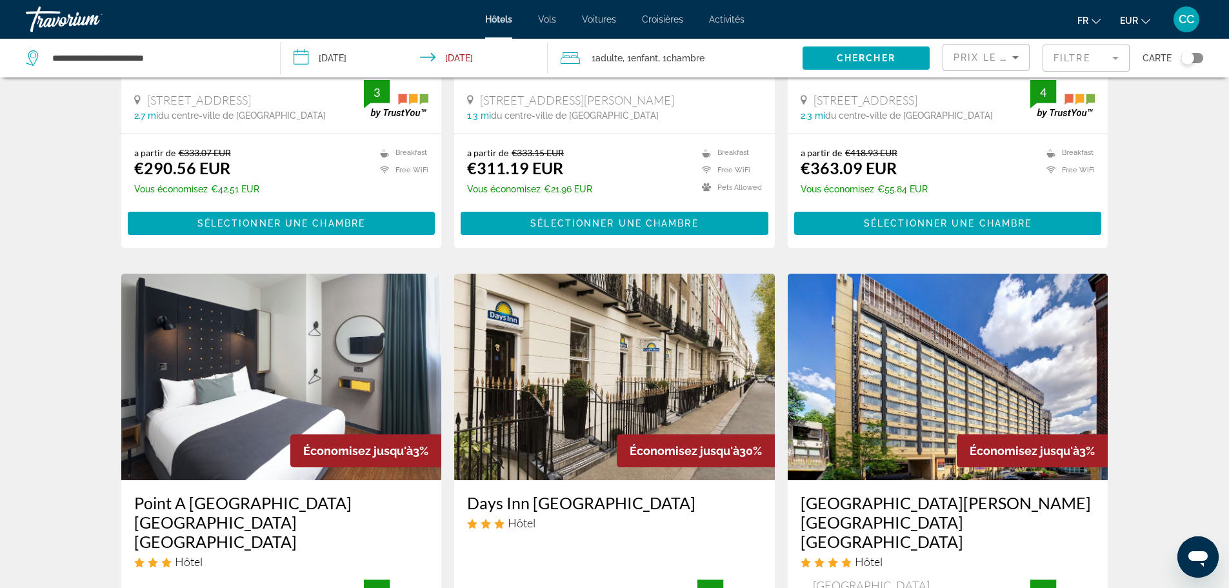
scroll to position [65, 0]
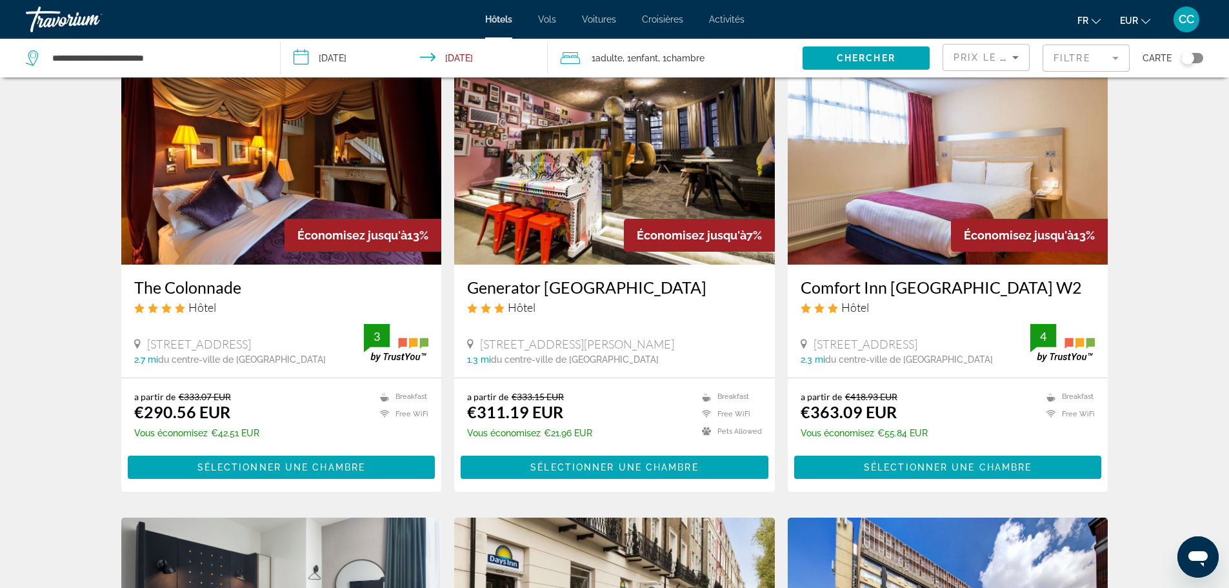
click at [1041, 57] on div "Prix le plus bas Filtre Carte" at bounding box center [1072, 58] width 261 height 39
click at [1051, 57] on mat-form-field "Filtre" at bounding box center [1085, 58] width 87 height 27
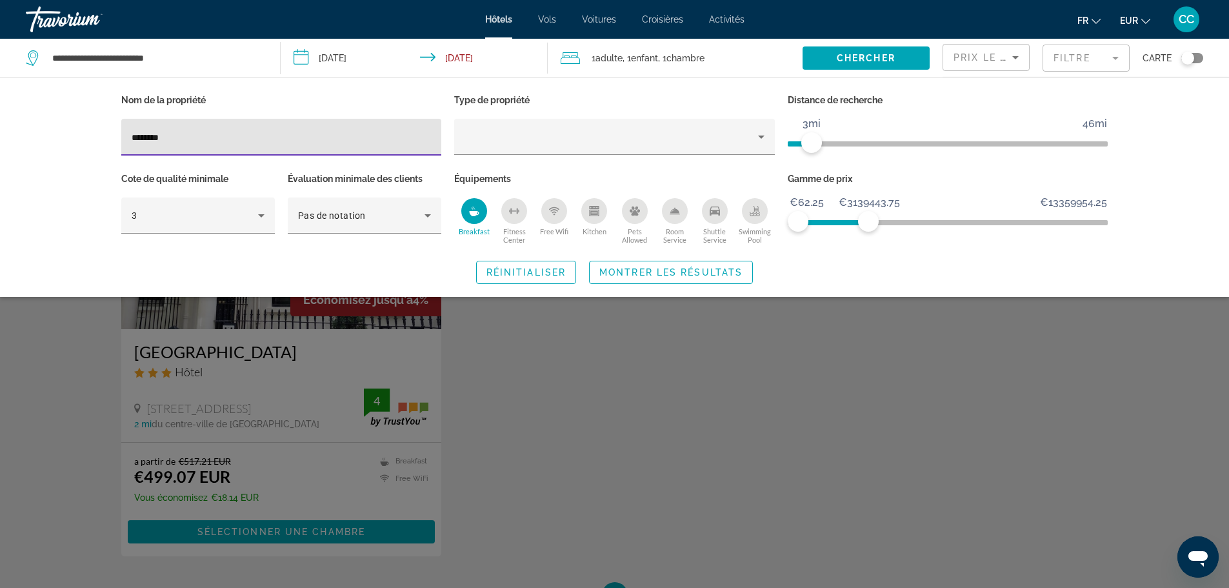
type input "********"
click at [281, 335] on div "Search widget" at bounding box center [614, 391] width 1229 height 394
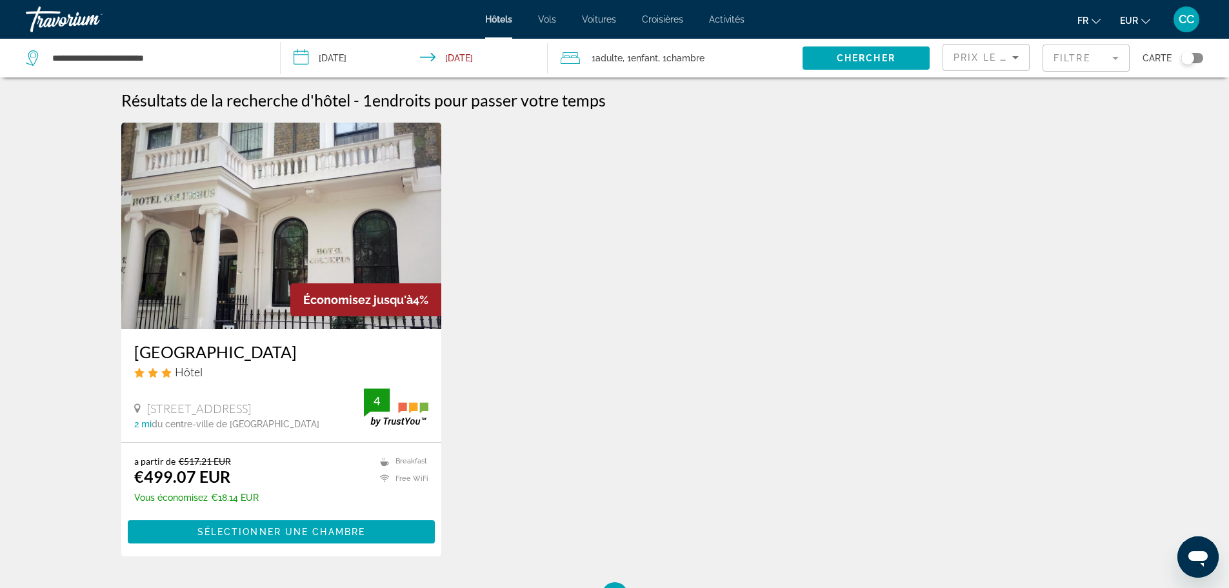
click at [274, 340] on div "[GEOGRAPHIC_DATA] Hôtel [GEOGRAPHIC_DATA], [GEOGRAPHIC_DATA] 2 mi du centre-vil…" at bounding box center [281, 385] width 321 height 113
click at [265, 330] on div "[GEOGRAPHIC_DATA] Hôtel [GEOGRAPHIC_DATA], [GEOGRAPHIC_DATA] 2 mi du centre-vil…" at bounding box center [281, 385] width 321 height 113
click at [244, 297] on img "Main content" at bounding box center [281, 226] width 321 height 206
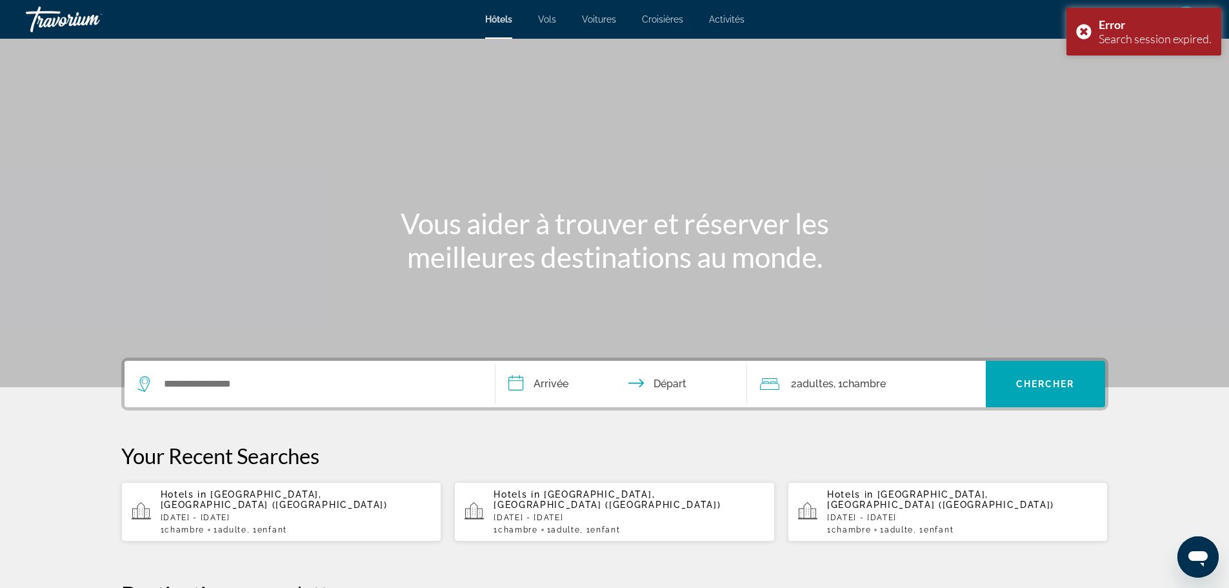
click at [219, 513] on p "[DATE] - [DATE]" at bounding box center [296, 517] width 271 height 9
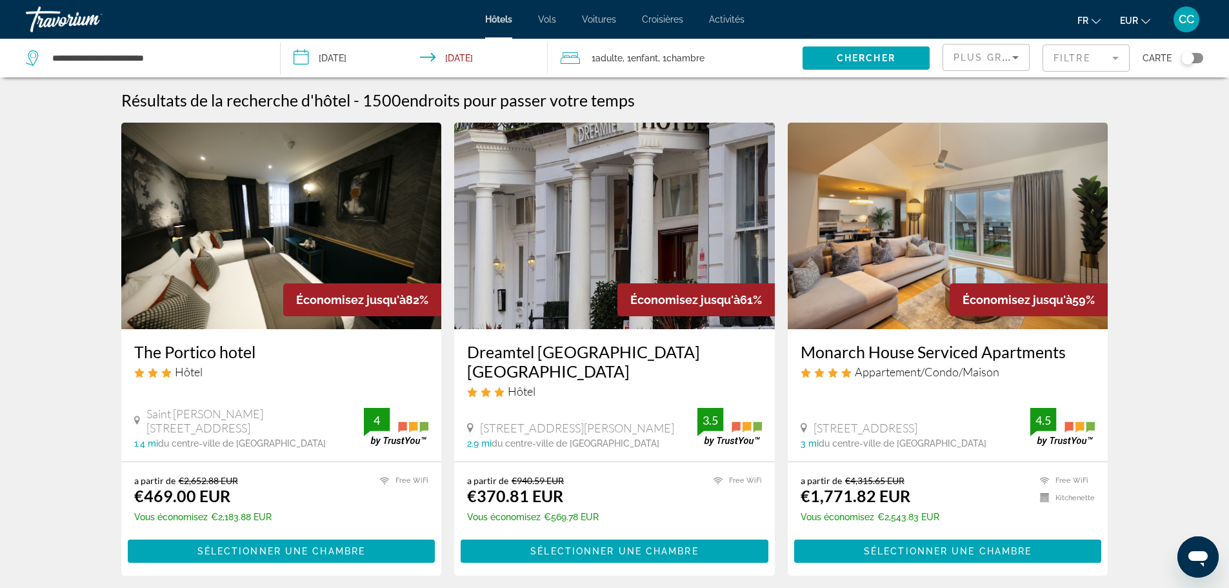
click at [1074, 56] on mat-form-field "Filtre" at bounding box center [1085, 58] width 87 height 27
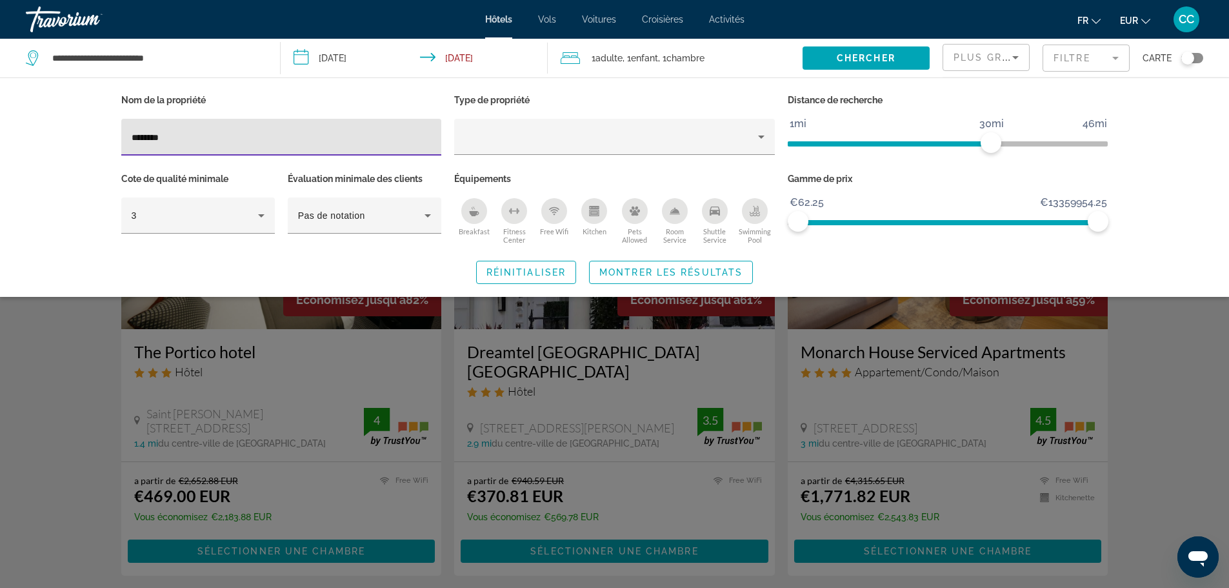
type input "********"
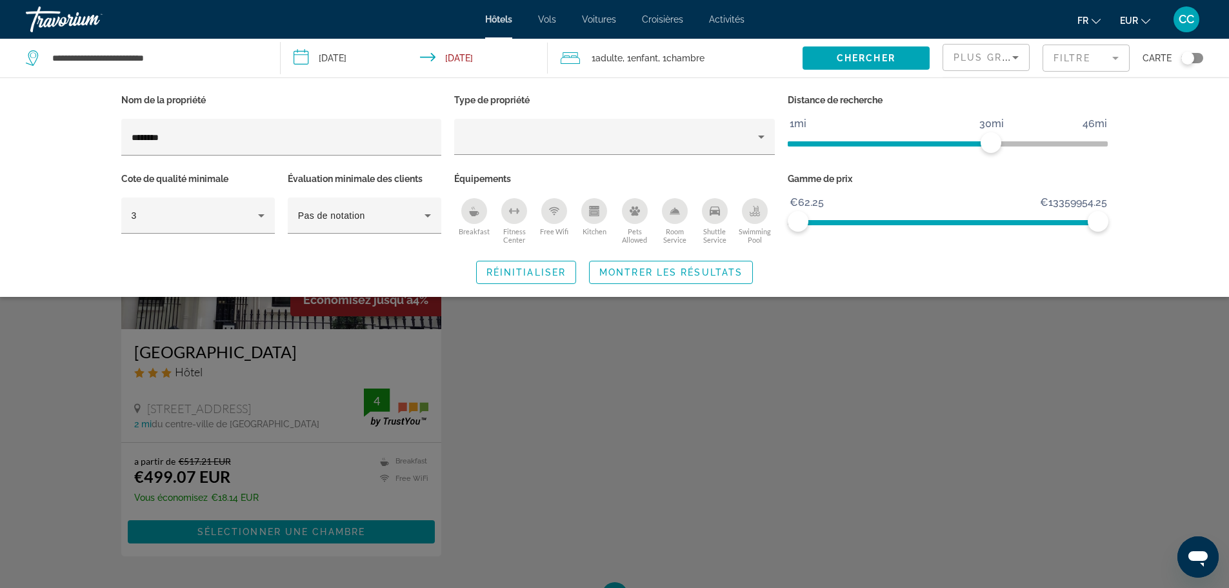
click at [230, 350] on div "Search widget" at bounding box center [614, 391] width 1229 height 394
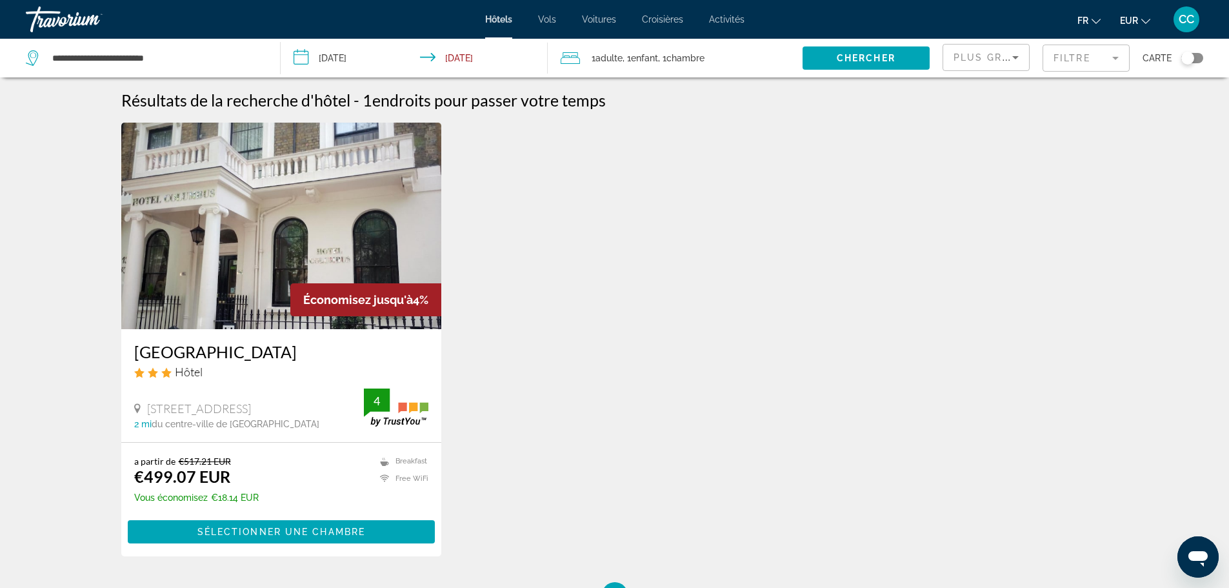
click at [215, 250] on img "Main content" at bounding box center [281, 226] width 321 height 206
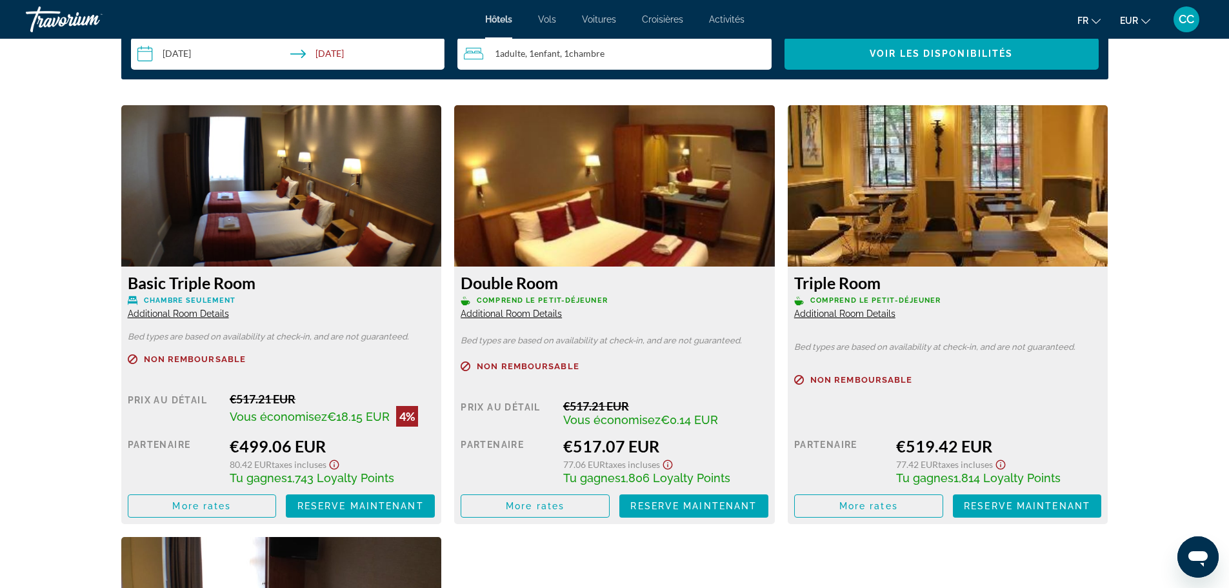
scroll to position [1656, 0]
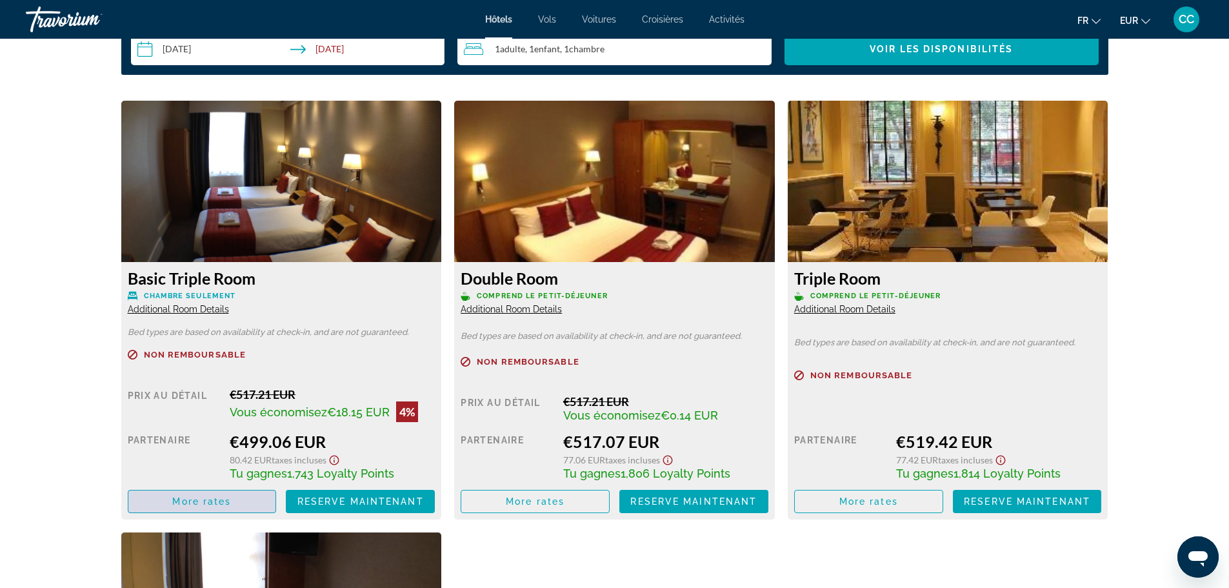
click at [214, 496] on span "More rates" at bounding box center [201, 501] width 59 height 10
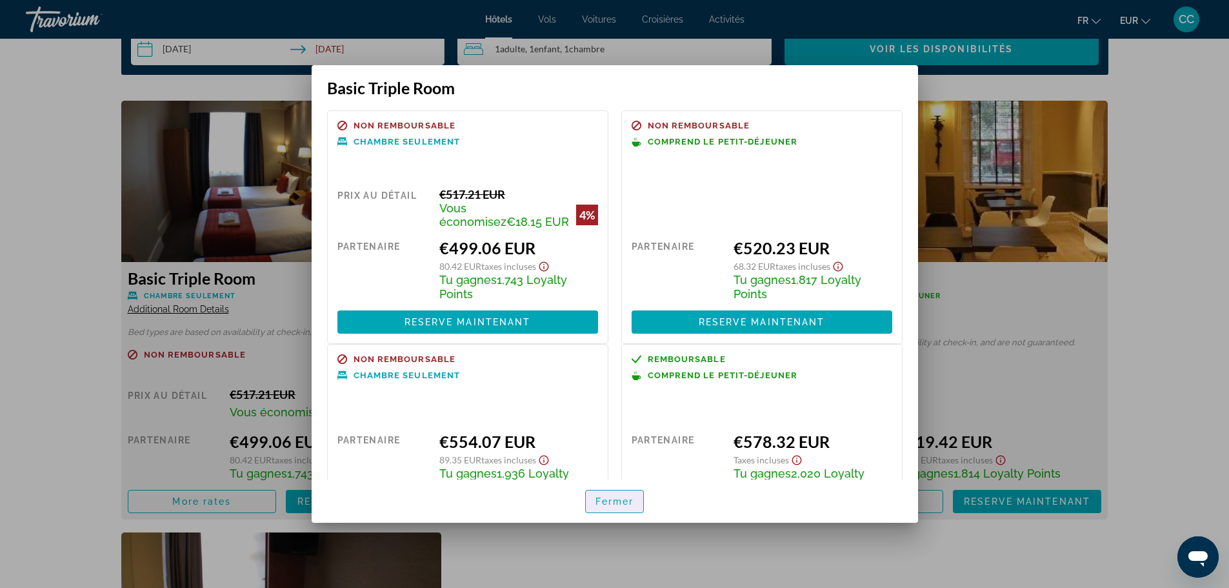
drag, startPoint x: 617, startPoint y: 504, endPoint x: 546, endPoint y: 406, distance: 120.9
click at [618, 504] on span "Fermer" at bounding box center [614, 501] width 39 height 10
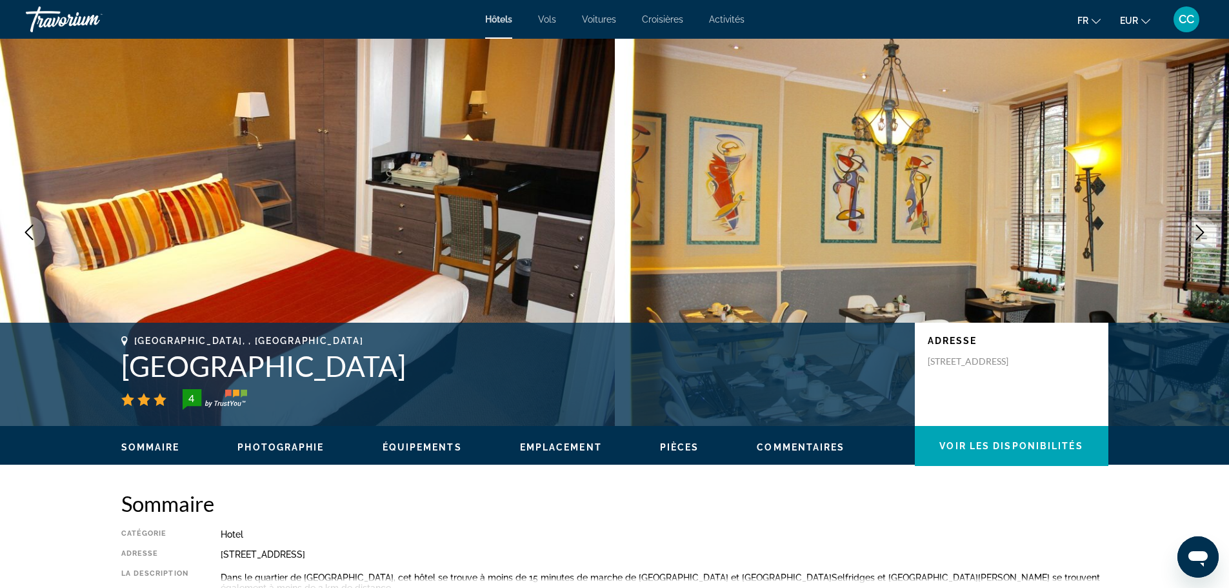
scroll to position [1656, 0]
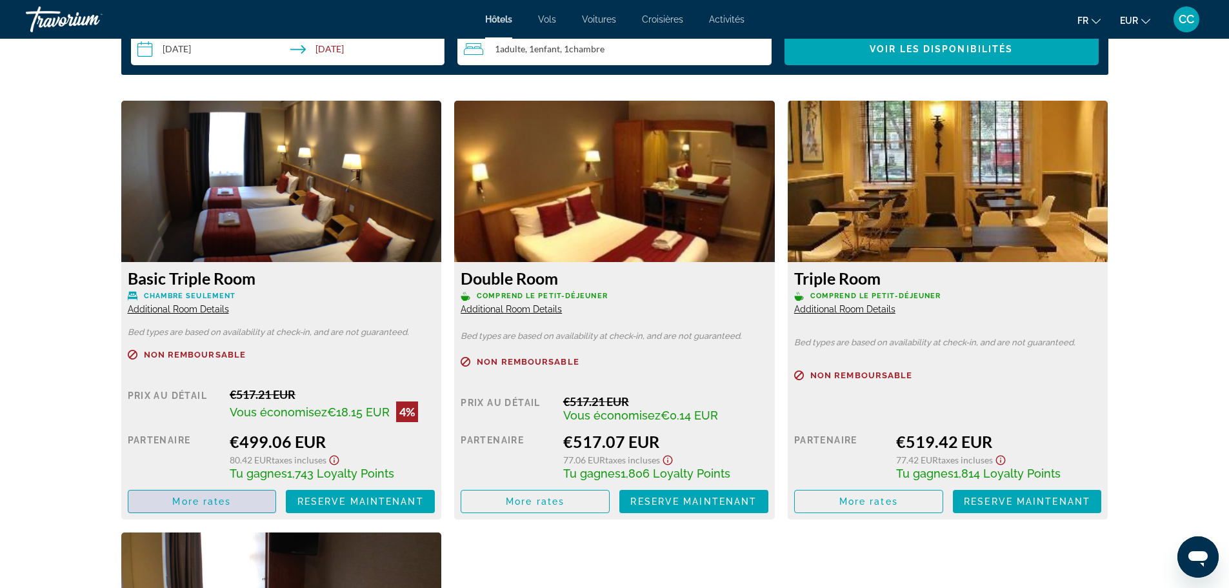
click at [207, 496] on span "More rates" at bounding box center [201, 501] width 59 height 10
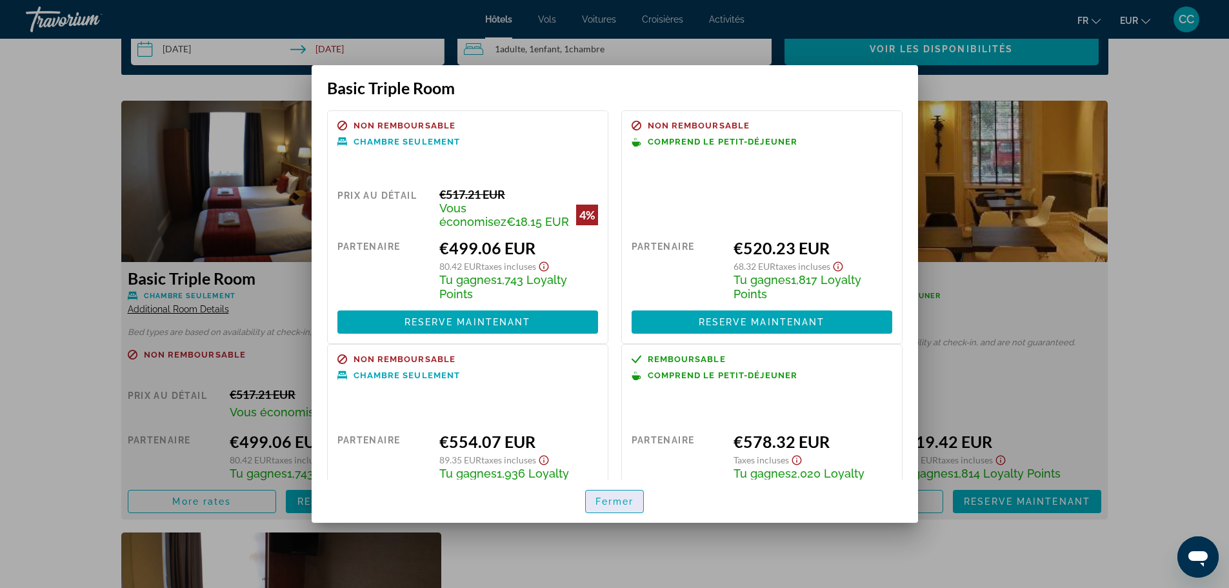
click at [632, 497] on span "Fermer" at bounding box center [614, 501] width 39 height 10
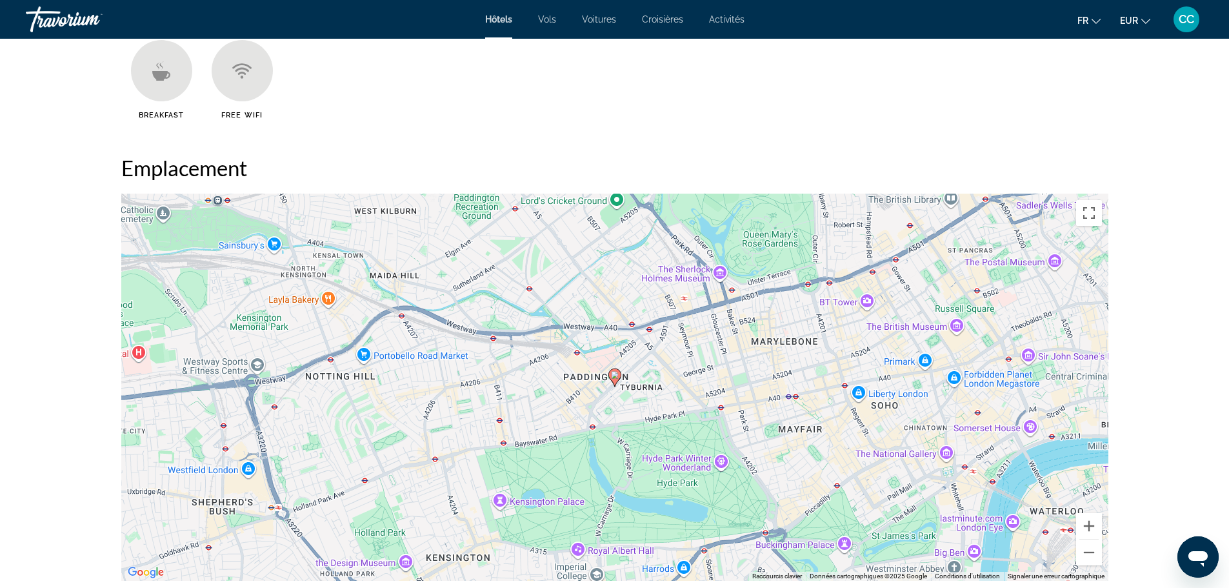
scroll to position [1011, 0]
